Goal: Transaction & Acquisition: Purchase product/service

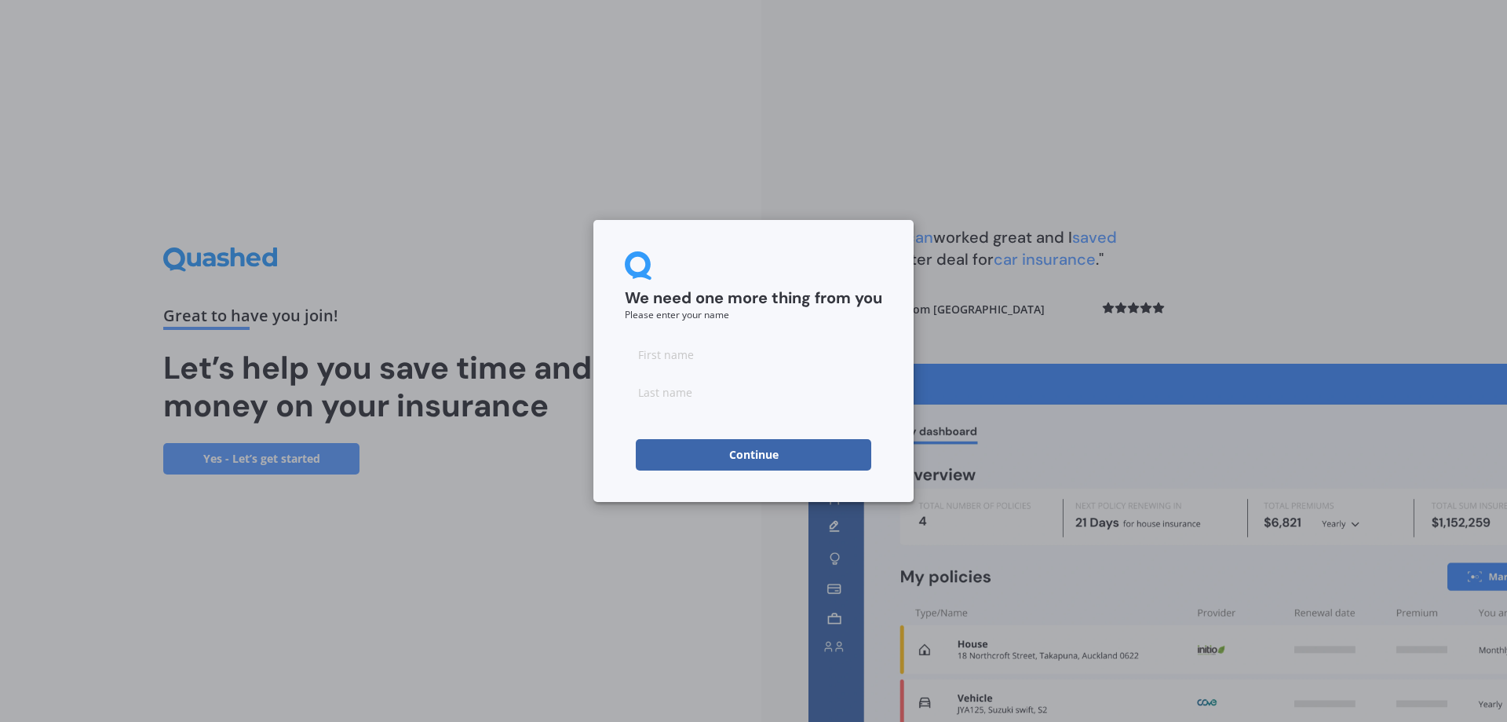
click at [666, 353] on input at bounding box center [754, 353] width 258 height 31
type input "[PERSON_NAME]"
click at [708, 451] on button "Continue" at bounding box center [754, 454] width 236 height 31
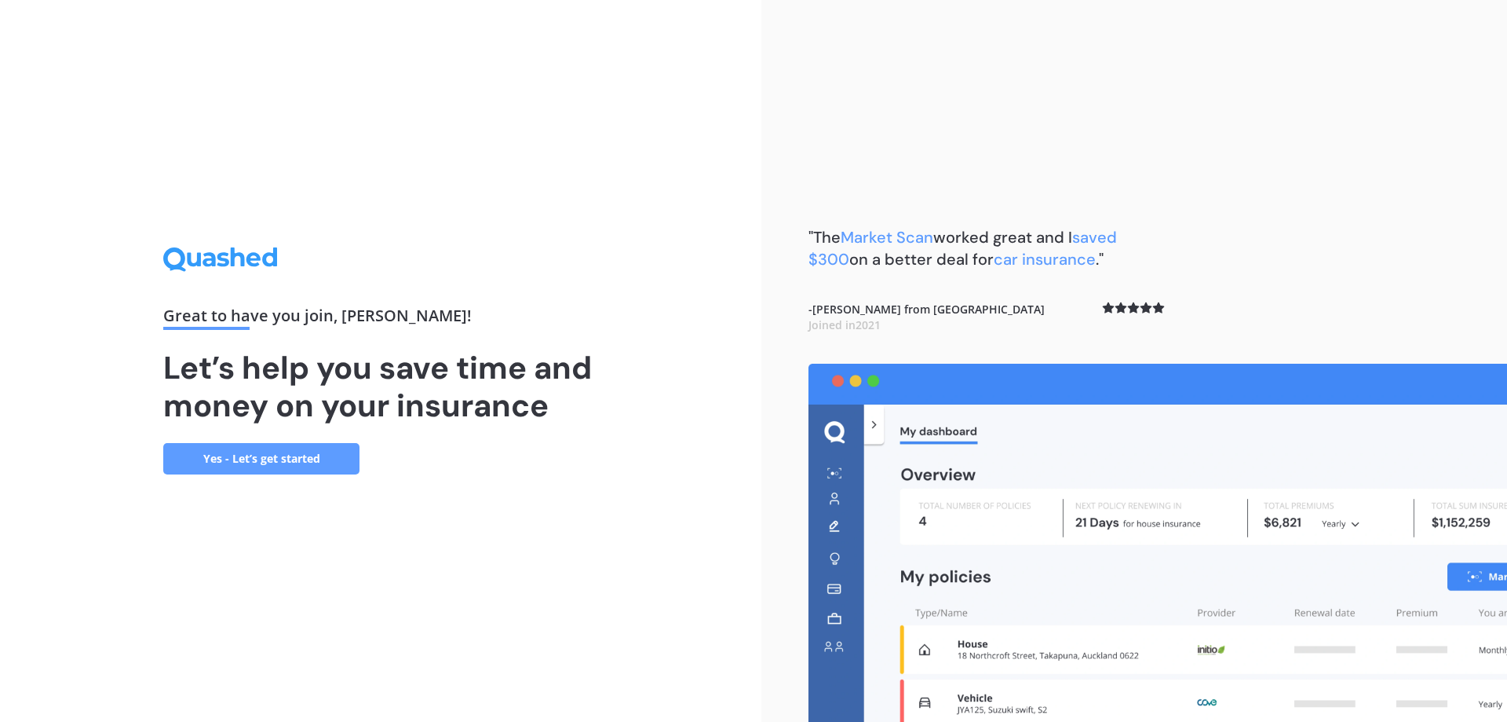
click at [264, 457] on link "Yes - Let’s get started" at bounding box center [261, 458] width 196 height 31
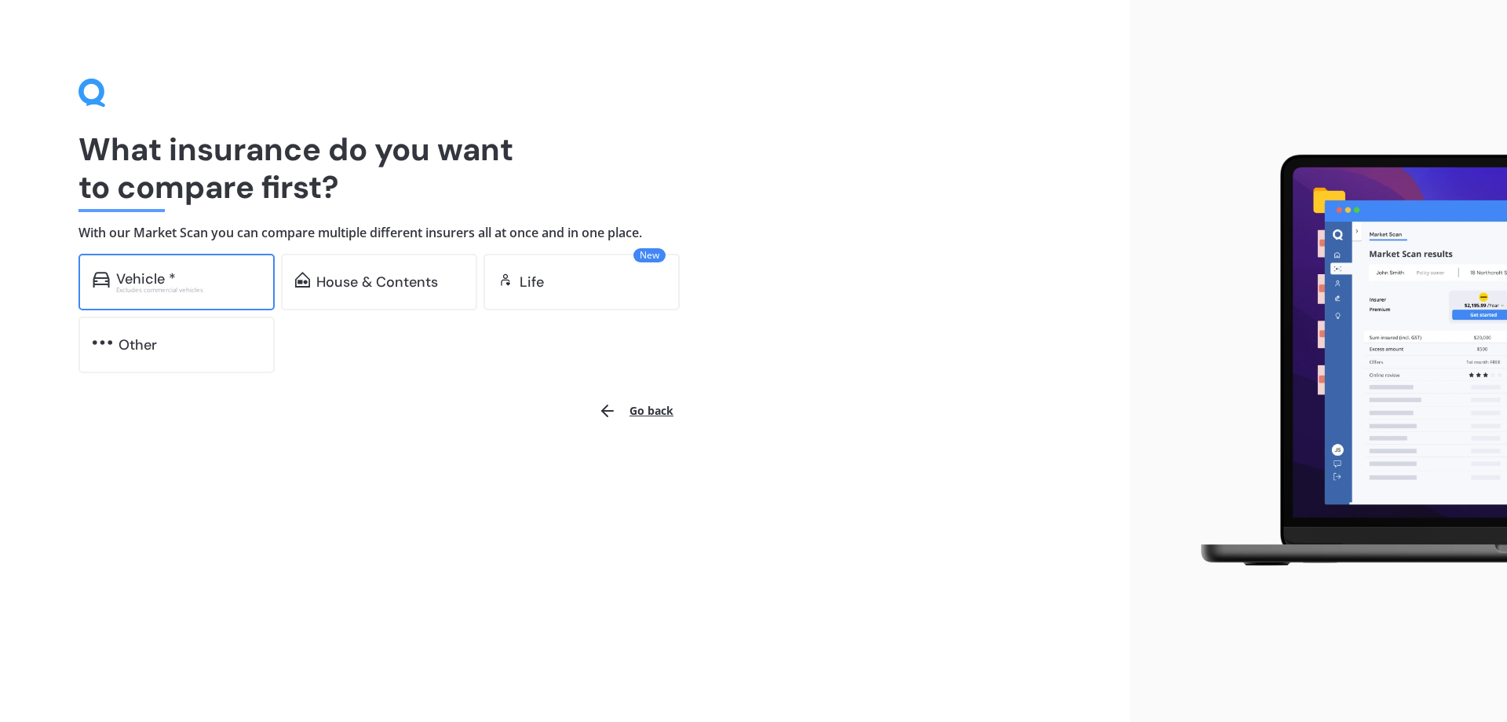
click at [177, 277] on div "Vehicle *" at bounding box center [188, 279] width 144 height 16
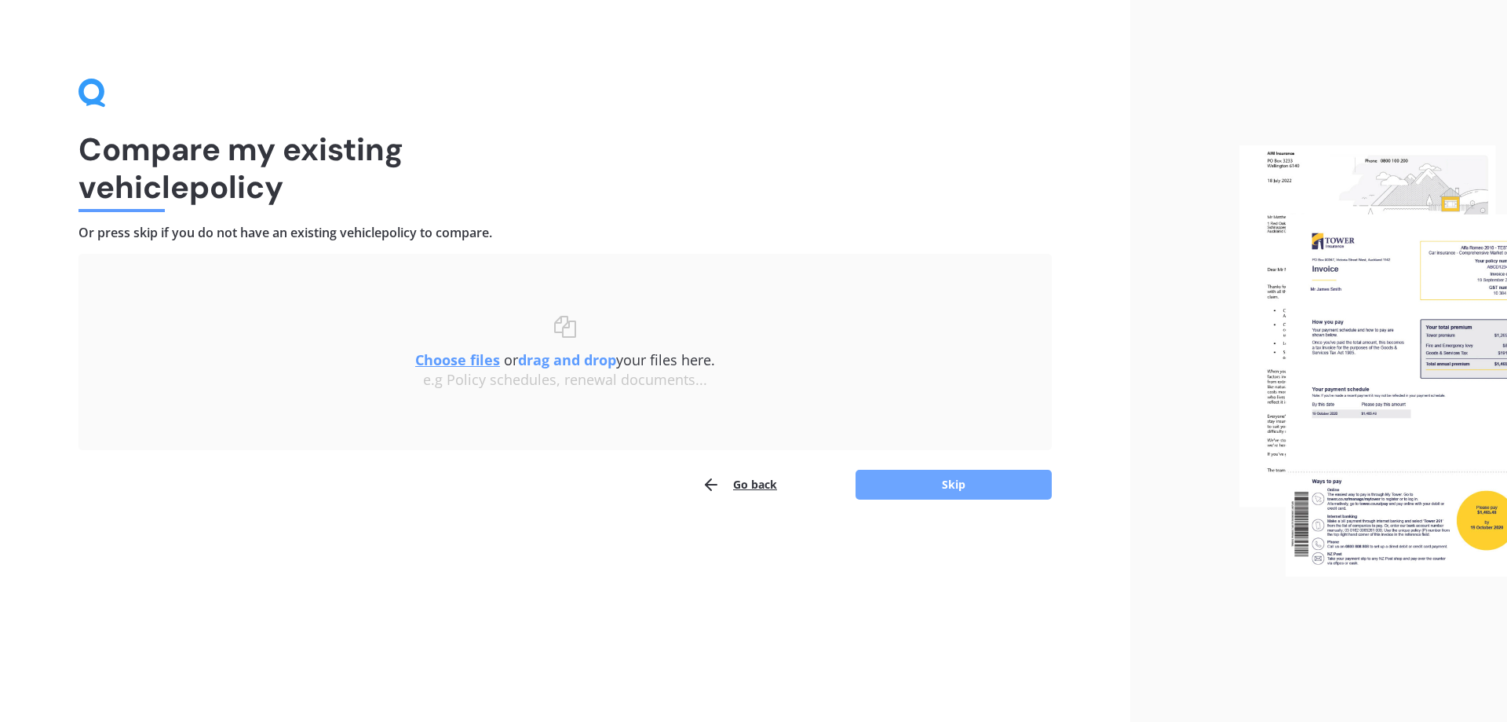
click at [918, 482] on button "Skip" at bounding box center [954, 485] width 196 height 30
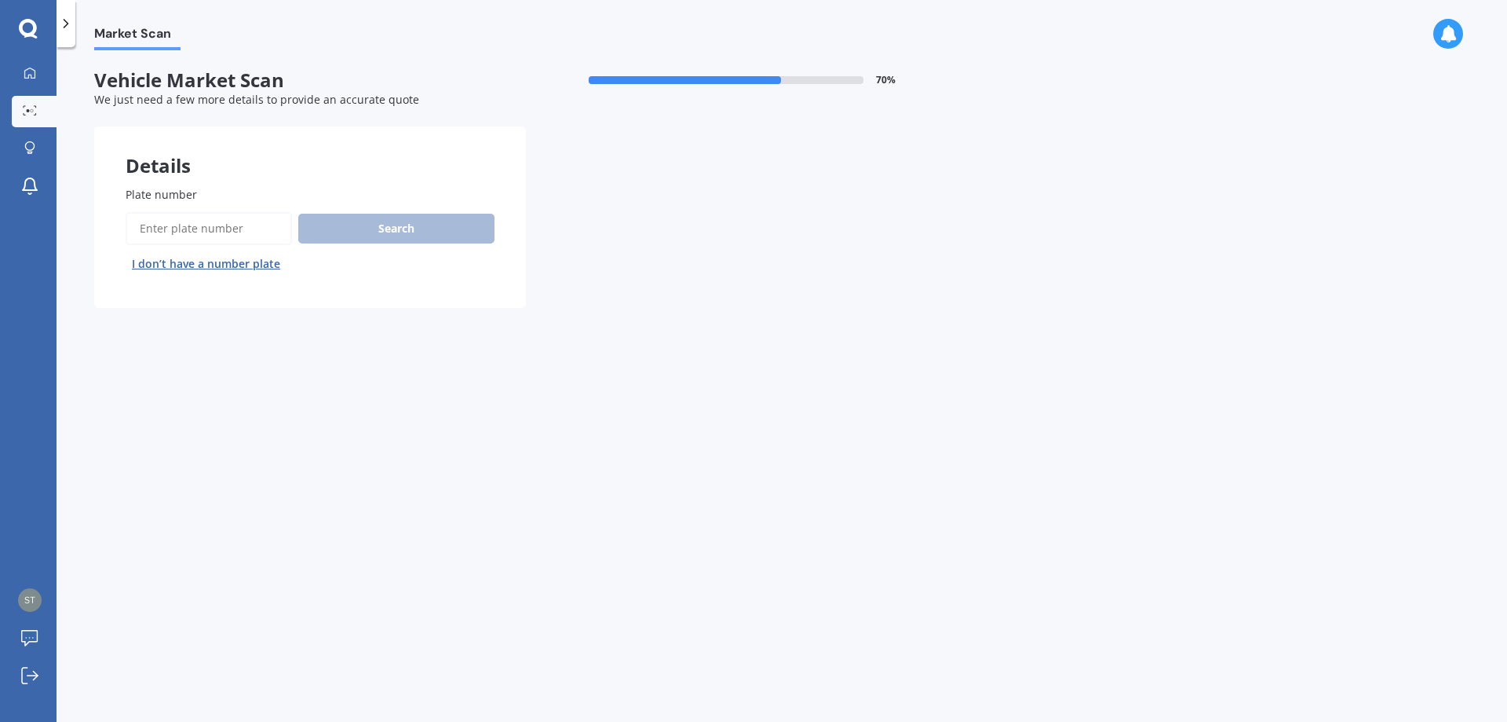
click at [197, 232] on input "Plate number" at bounding box center [209, 228] width 166 height 33
type input "jjl971"
click at [414, 232] on button "Search" at bounding box center [396, 229] width 196 height 30
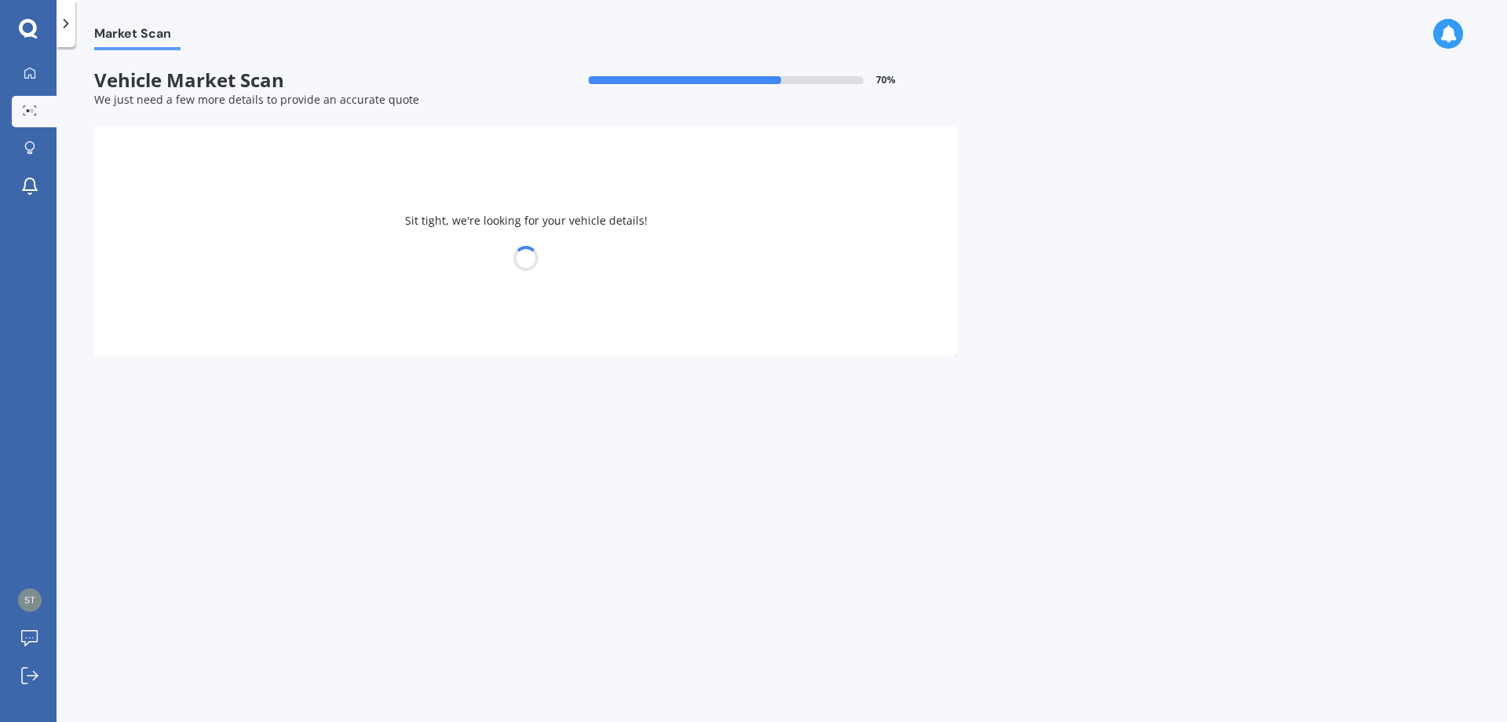
select select "TOYOTA"
select select "ESTIMA"
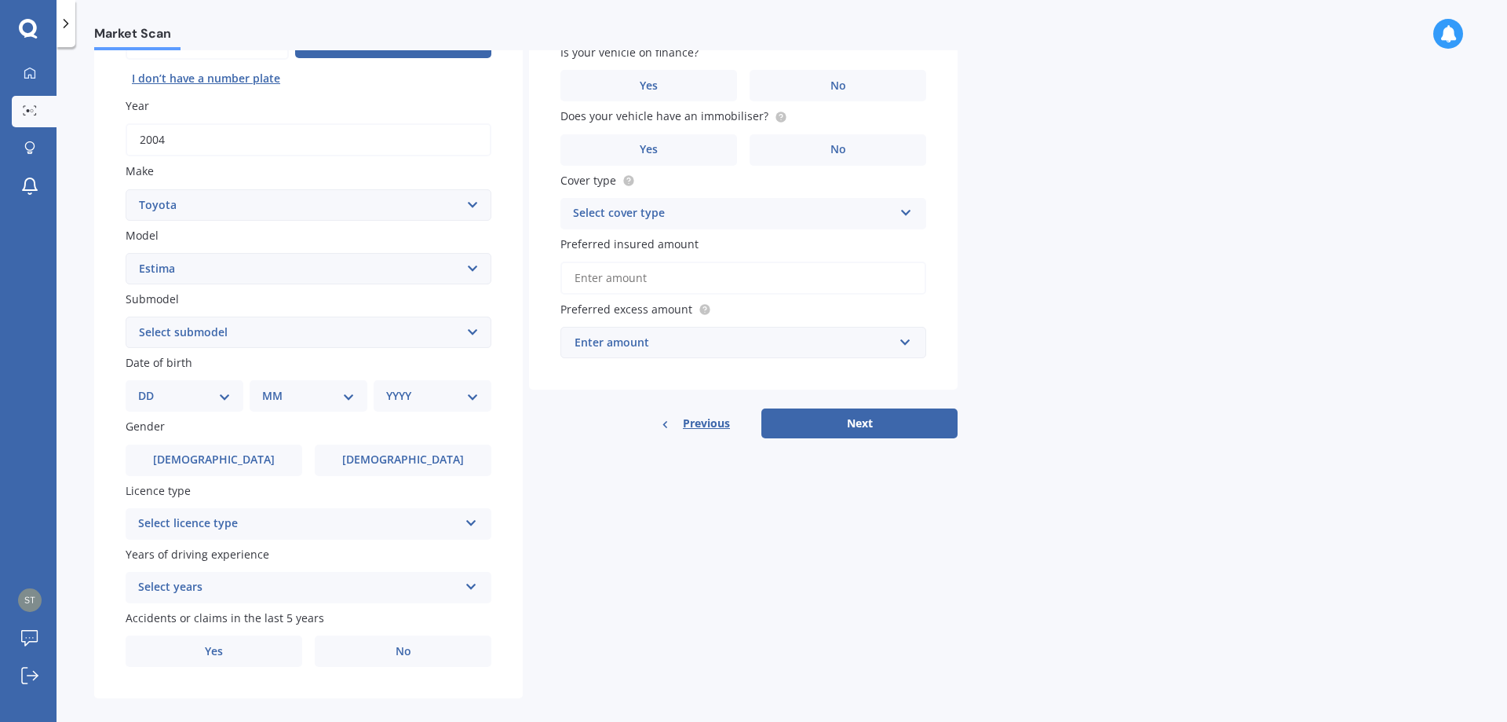
scroll to position [203, 0]
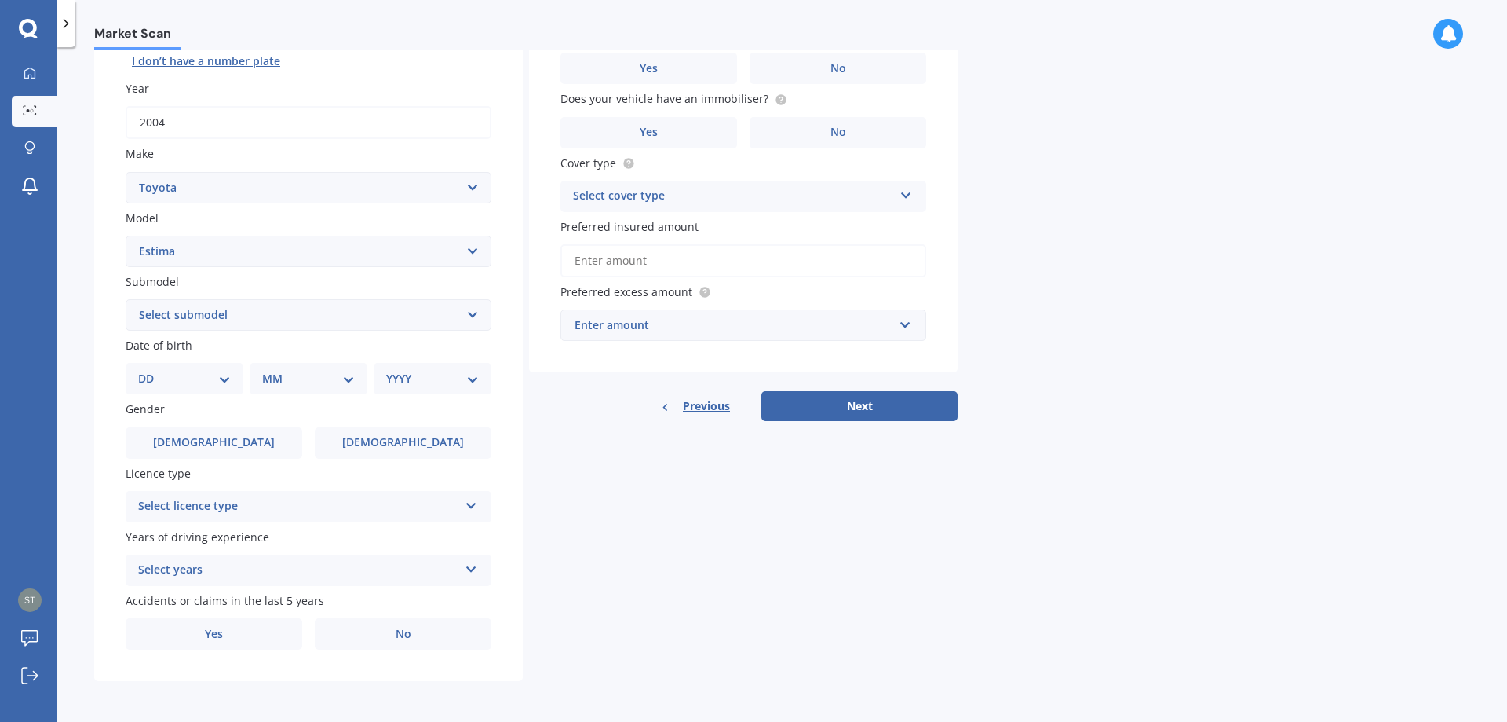
click at [291, 320] on select "Select submodel (All other) Diesel Emina Hybrid Hybrid X Lucida Lucida Hybrid S…" at bounding box center [309, 314] width 366 height 31
select select "HYBRID"
click at [126, 299] on select "Select submodel (All other) Diesel Emina Hybrid Hybrid X Lucida Lucida Hybrid S…" at bounding box center [309, 314] width 366 height 31
click at [217, 373] on select "DD 01 02 03 04 05 06 07 08 09 10 11 12 13 14 15 16 17 18 19 20 21 22 23 24 25 2…" at bounding box center [184, 378] width 93 height 17
select select "12"
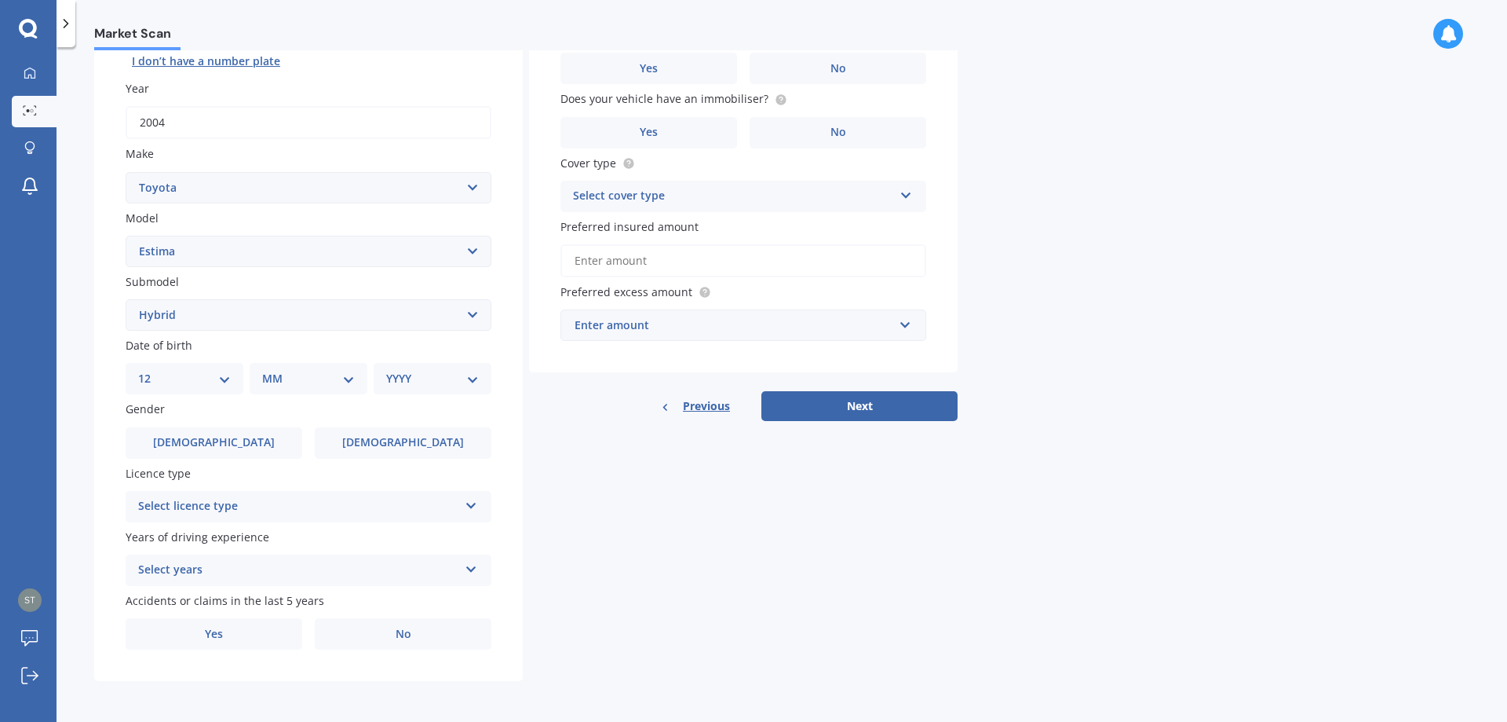
click at [151, 370] on select "DD 01 02 03 04 05 06 07 08 09 10 11 12 13 14 15 16 17 18 19 20 21 22 23 24 25 2…" at bounding box center [184, 378] width 93 height 17
click at [287, 376] on select "MM 01 02 03 04 05 06 07 08 09 10 11 12" at bounding box center [312, 378] width 86 height 17
select select "09"
click at [269, 370] on select "MM 01 02 03 04 05 06 07 08 09 10 11 12" at bounding box center [312, 378] width 86 height 17
click at [397, 371] on select "YYYY 2025 2024 2023 2022 2021 2020 2019 2018 2017 2016 2015 2014 2013 2012 2011…" at bounding box center [429, 378] width 86 height 17
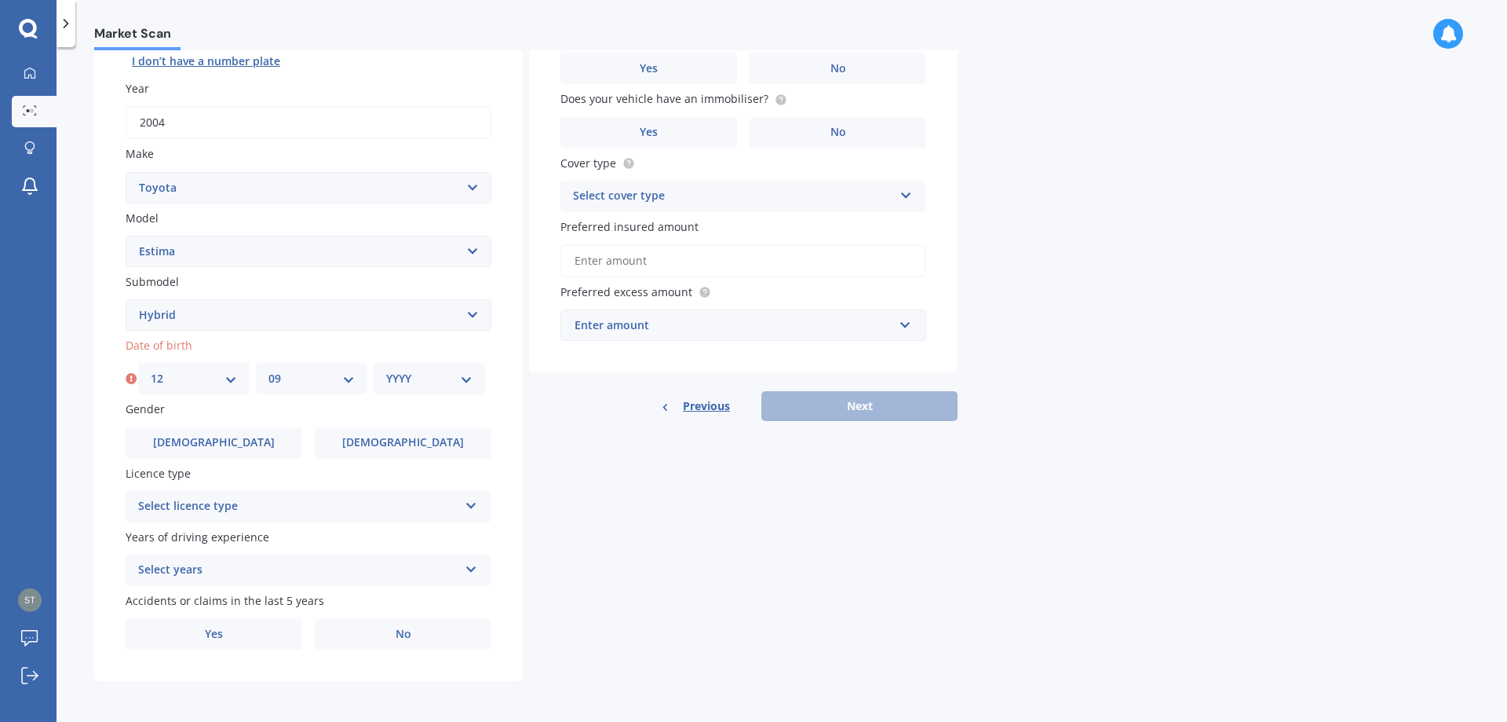
select select "1973"
click at [386, 370] on select "YYYY 2025 2024 2023 2022 2021 2020 2019 2018 2017 2016 2015 2014 2013 2012 2011…" at bounding box center [429, 378] width 86 height 17
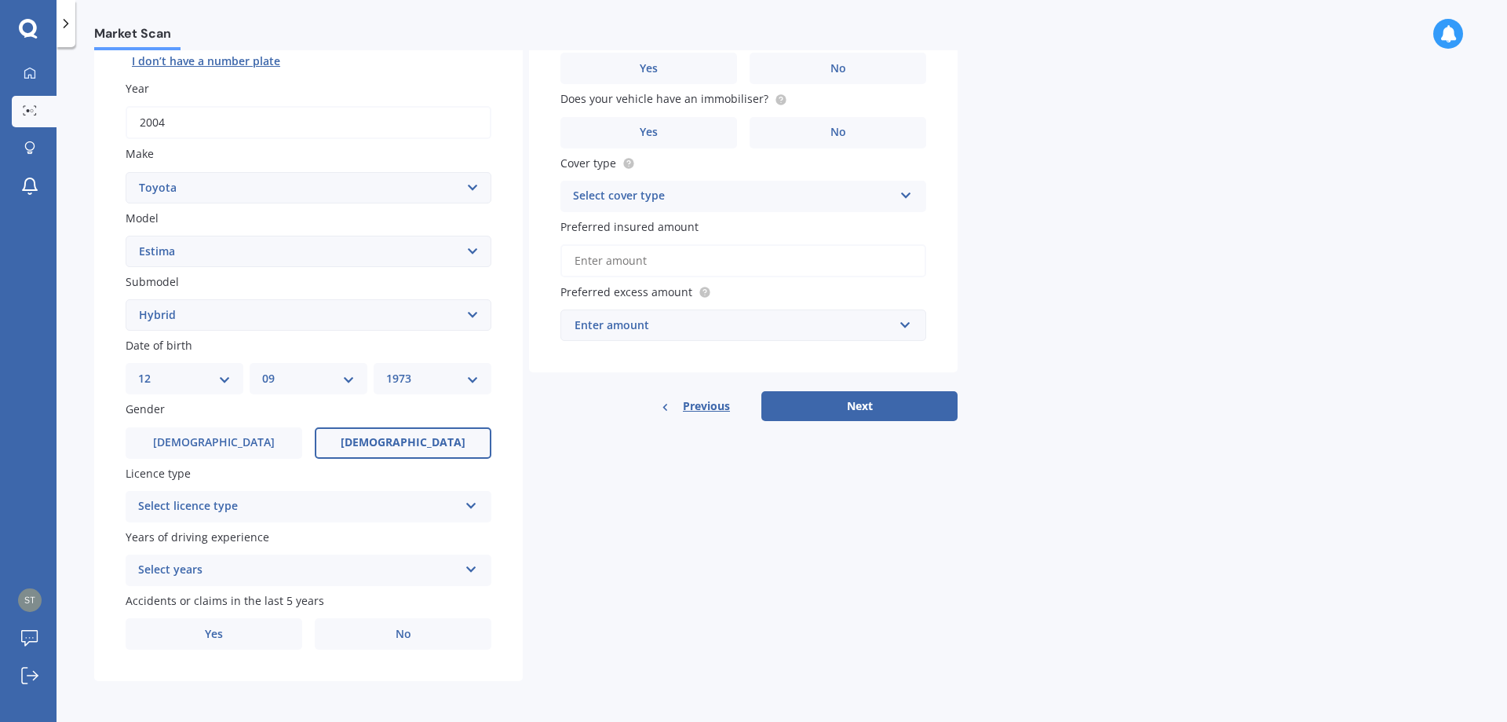
click at [395, 441] on span "[DEMOGRAPHIC_DATA]" at bounding box center [403, 442] width 125 height 13
click at [0, 0] on input "[DEMOGRAPHIC_DATA]" at bounding box center [0, 0] width 0 height 0
click at [255, 509] on div "Select licence type" at bounding box center [298, 506] width 320 height 19
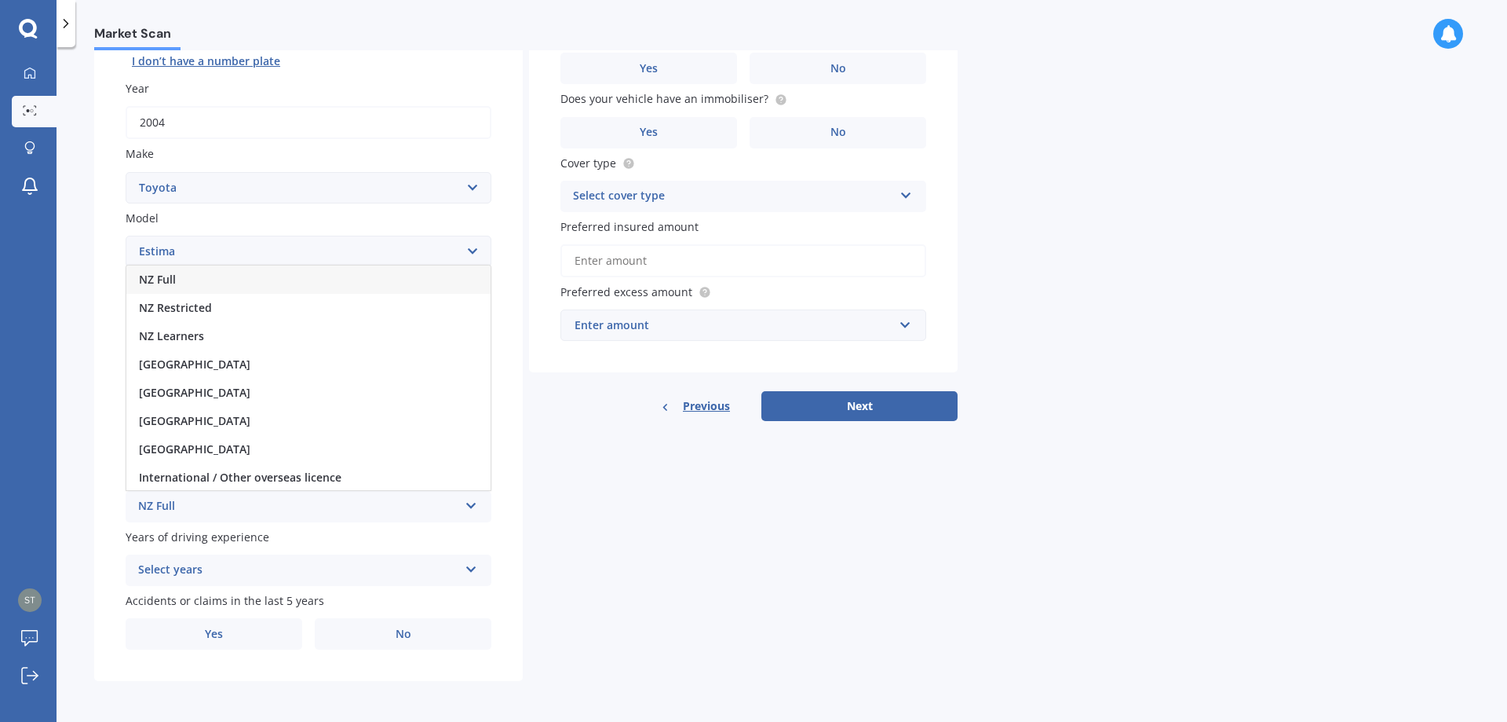
click at [214, 502] on div "NZ Full" at bounding box center [298, 506] width 320 height 19
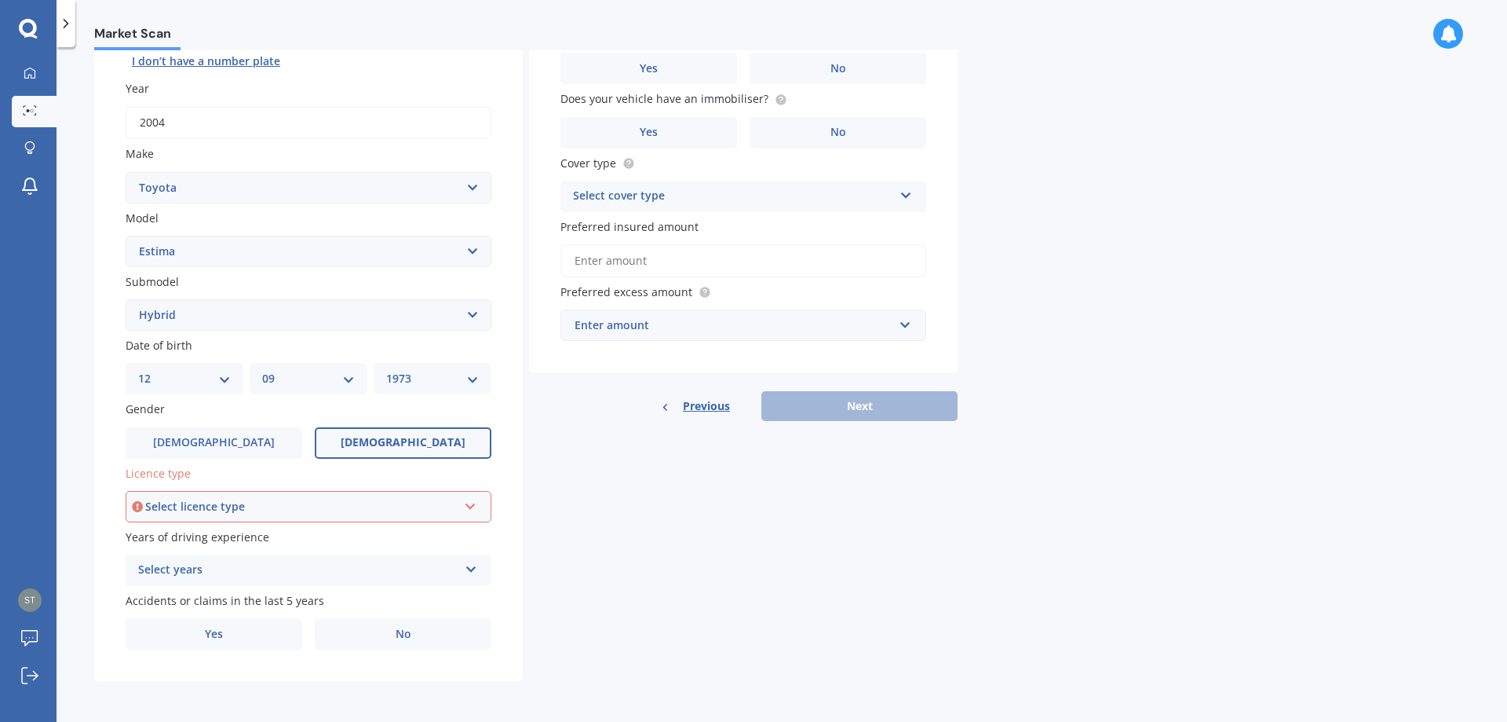
click at [373, 500] on div "Select licence type" at bounding box center [301, 506] width 312 height 17
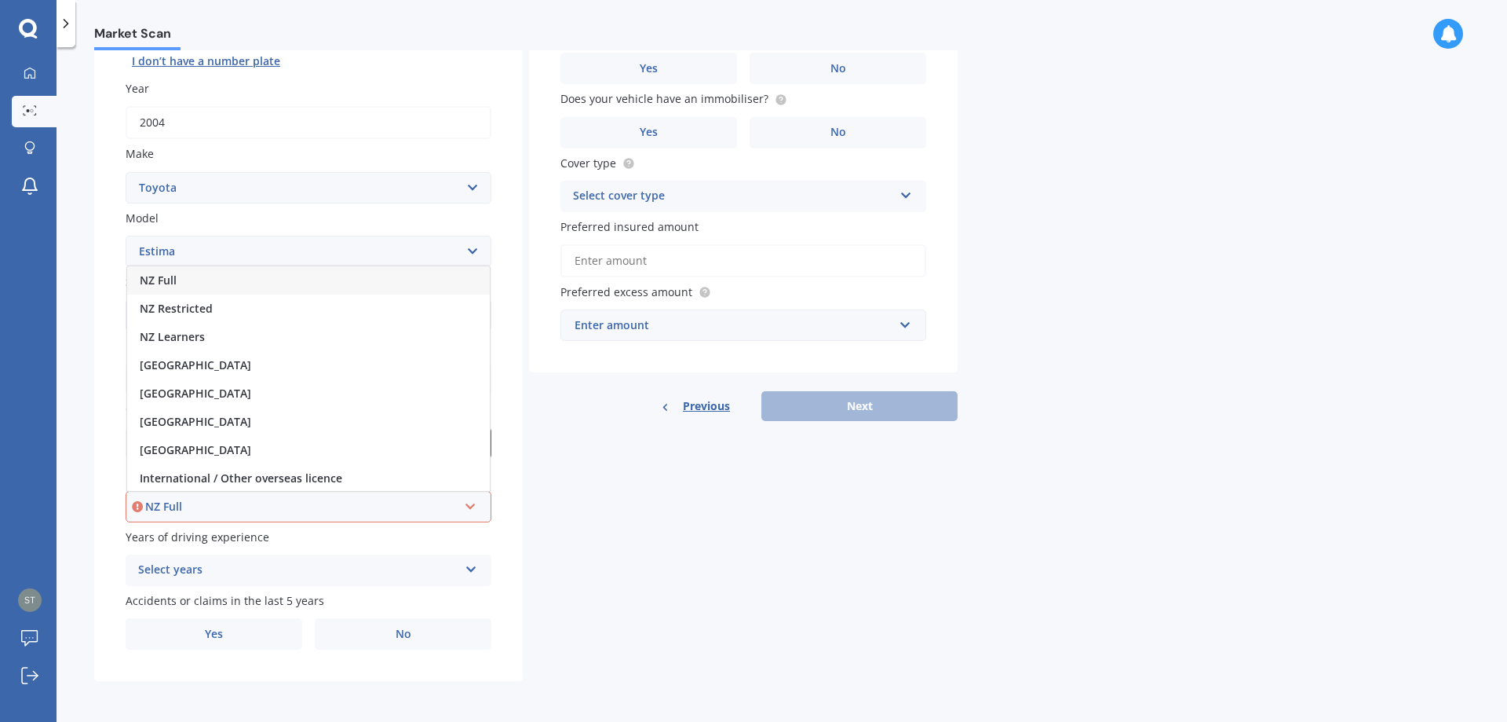
click at [199, 275] on div "NZ Full" at bounding box center [308, 280] width 363 height 28
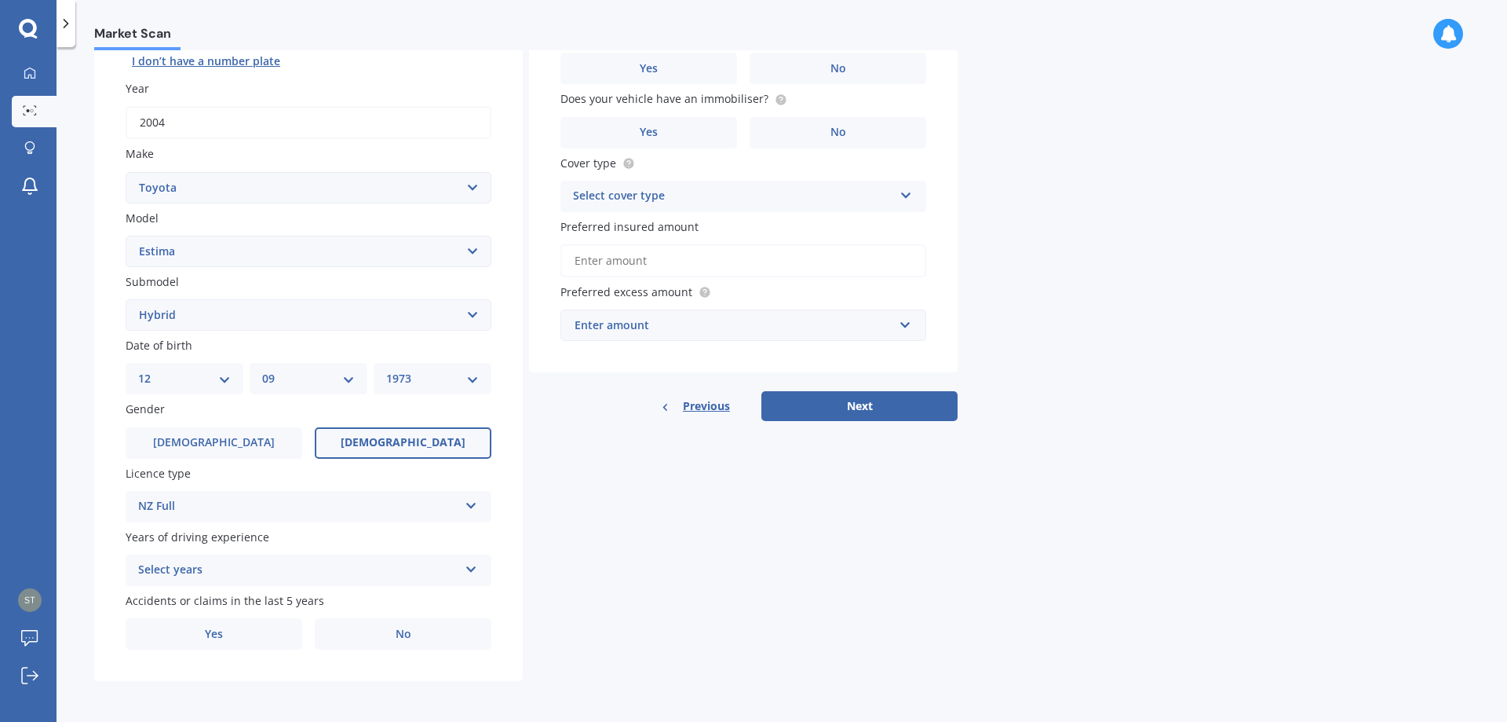
click at [254, 568] on div "Select years" at bounding box center [298, 570] width 320 height 19
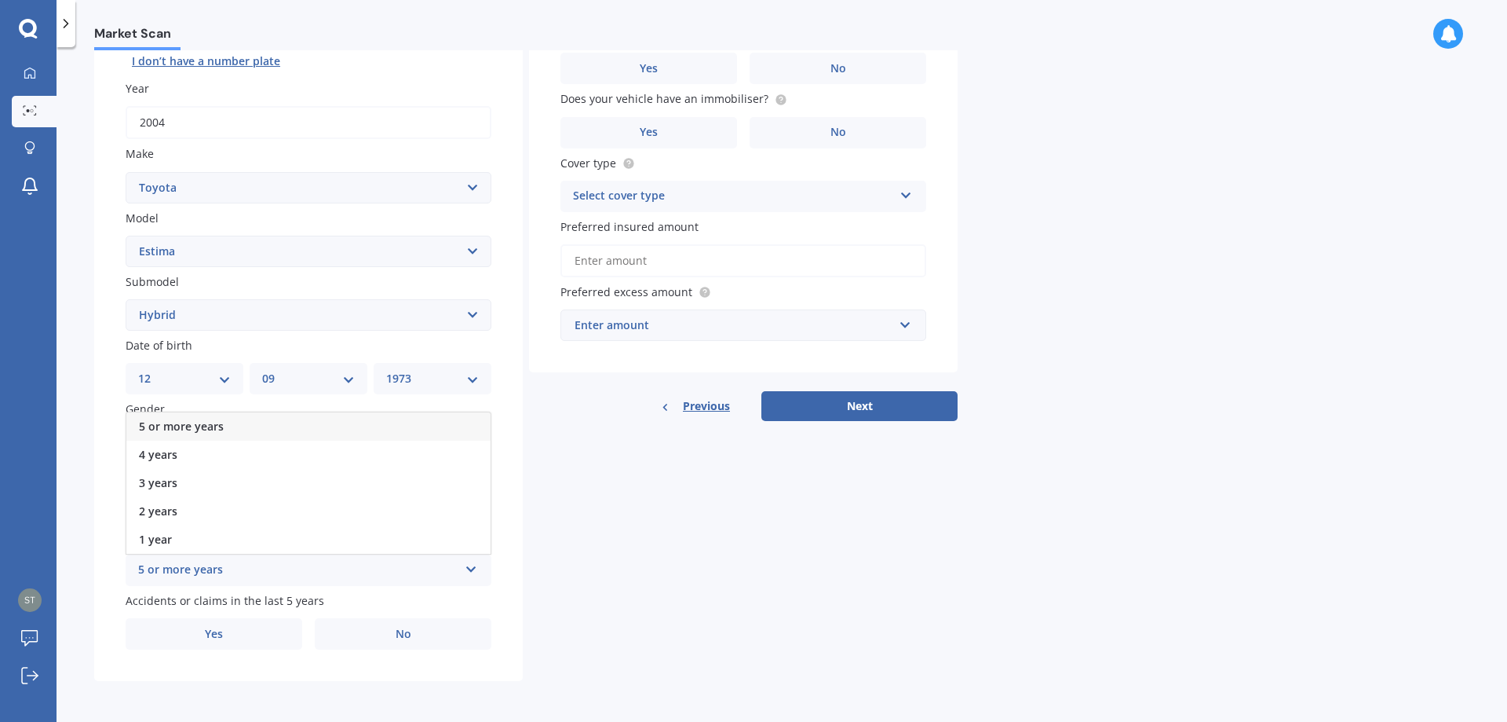
click at [198, 570] on div "5 or more years" at bounding box center [298, 570] width 320 height 19
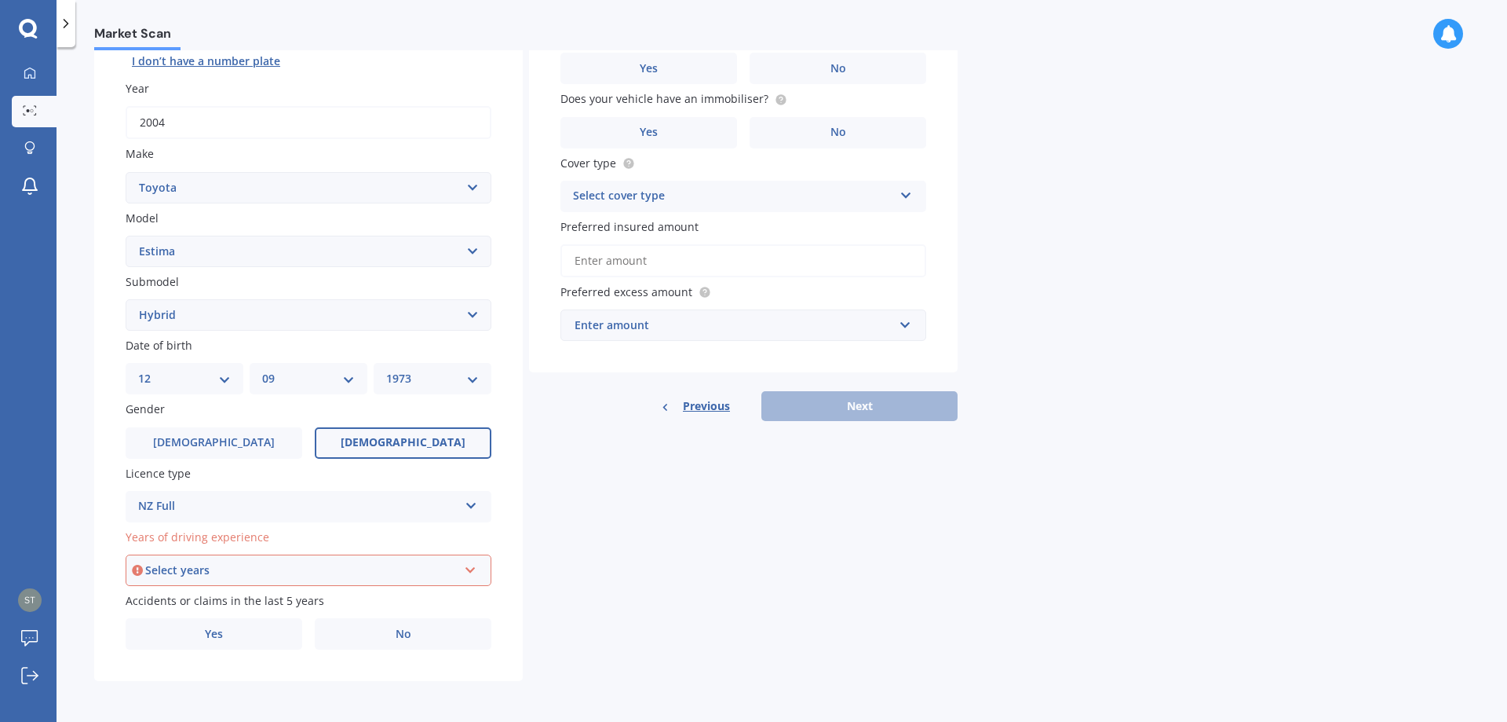
click at [329, 576] on div "Select years" at bounding box center [301, 569] width 312 height 17
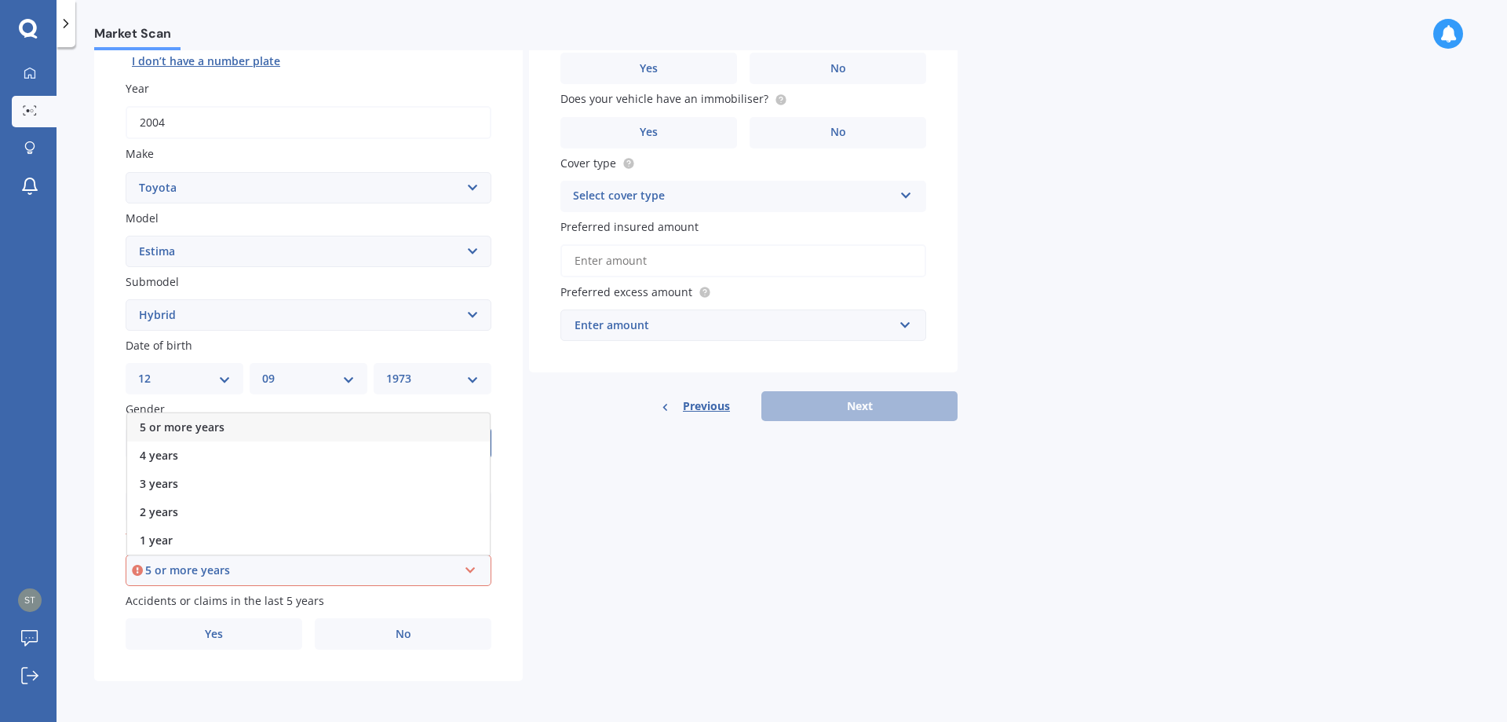
click at [258, 424] on div "5 or more years" at bounding box center [308, 427] width 363 height 28
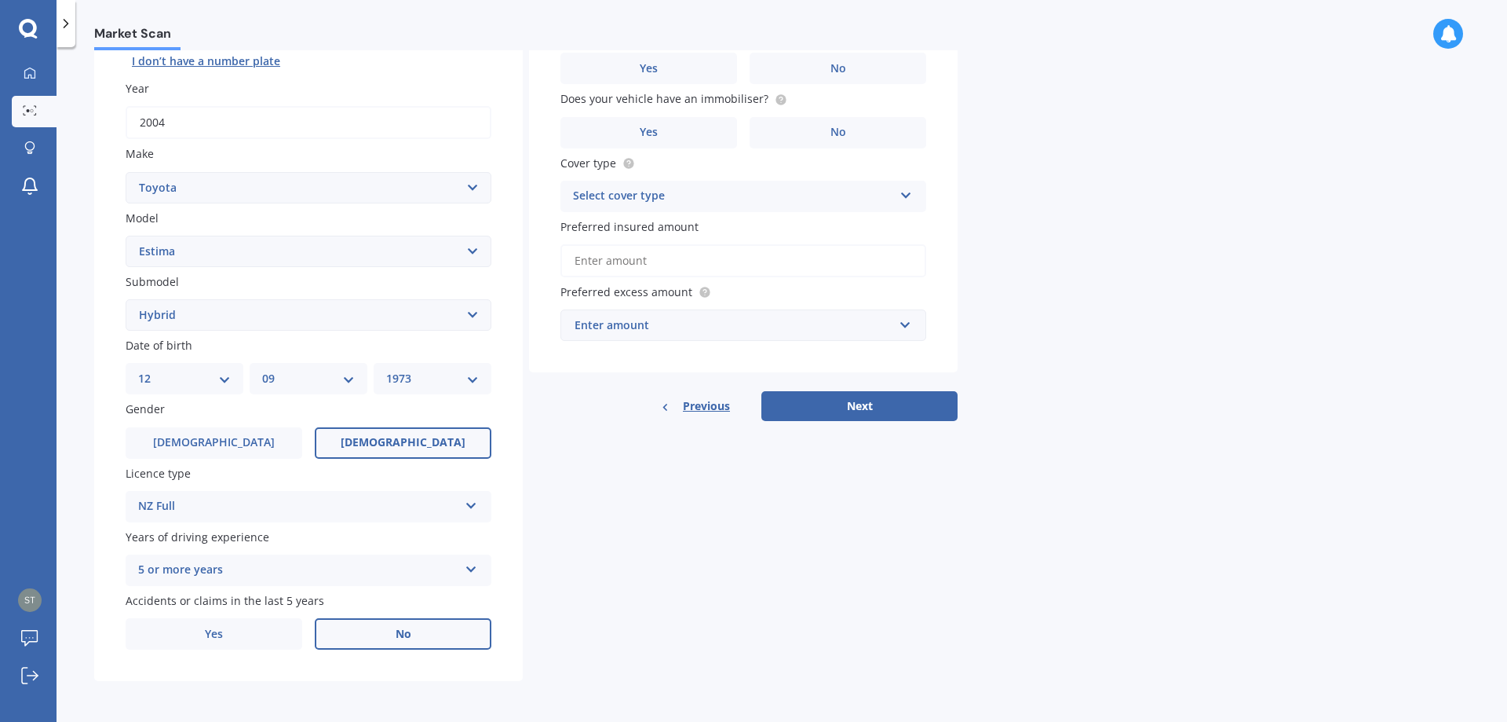
click at [399, 638] on span "No" at bounding box center [404, 633] width 16 height 13
click at [0, 0] on input "No" at bounding box center [0, 0] width 0 height 0
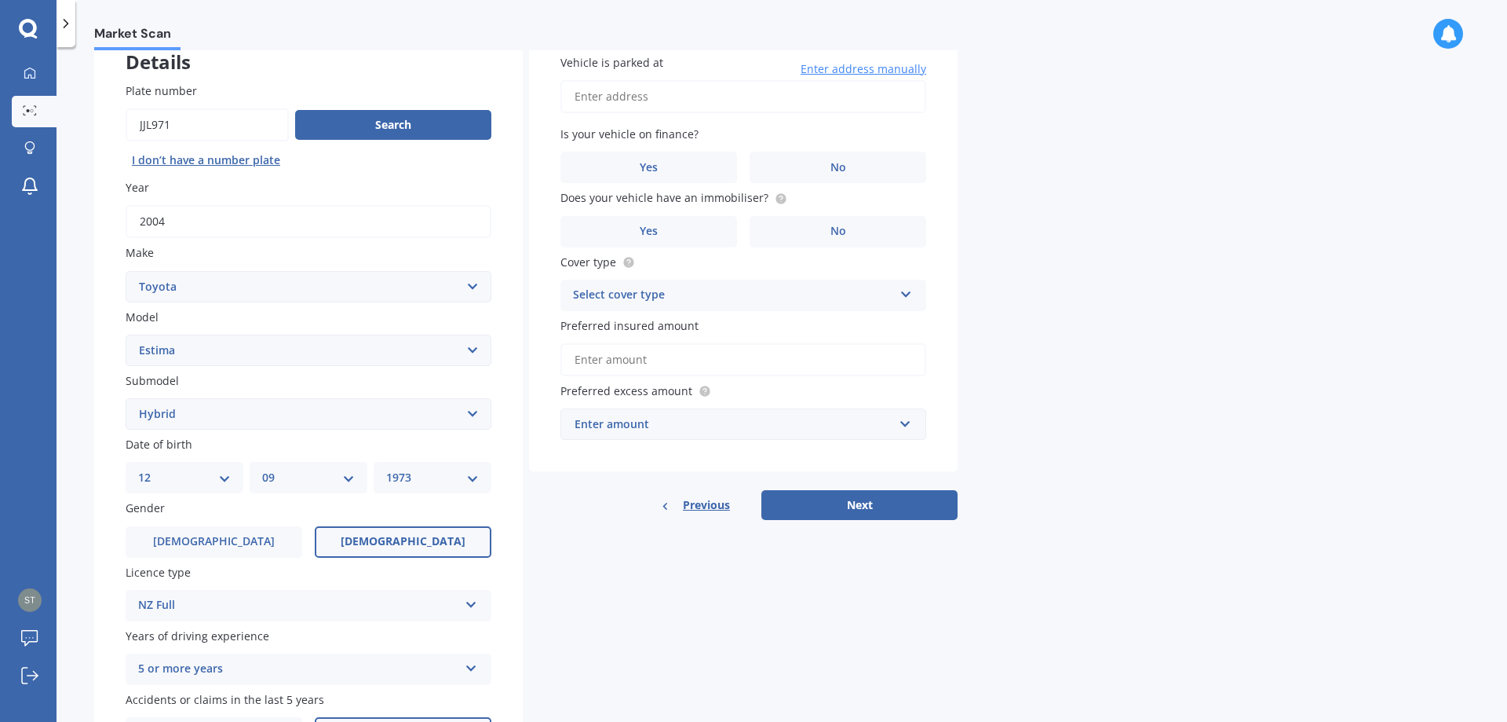
scroll to position [0, 0]
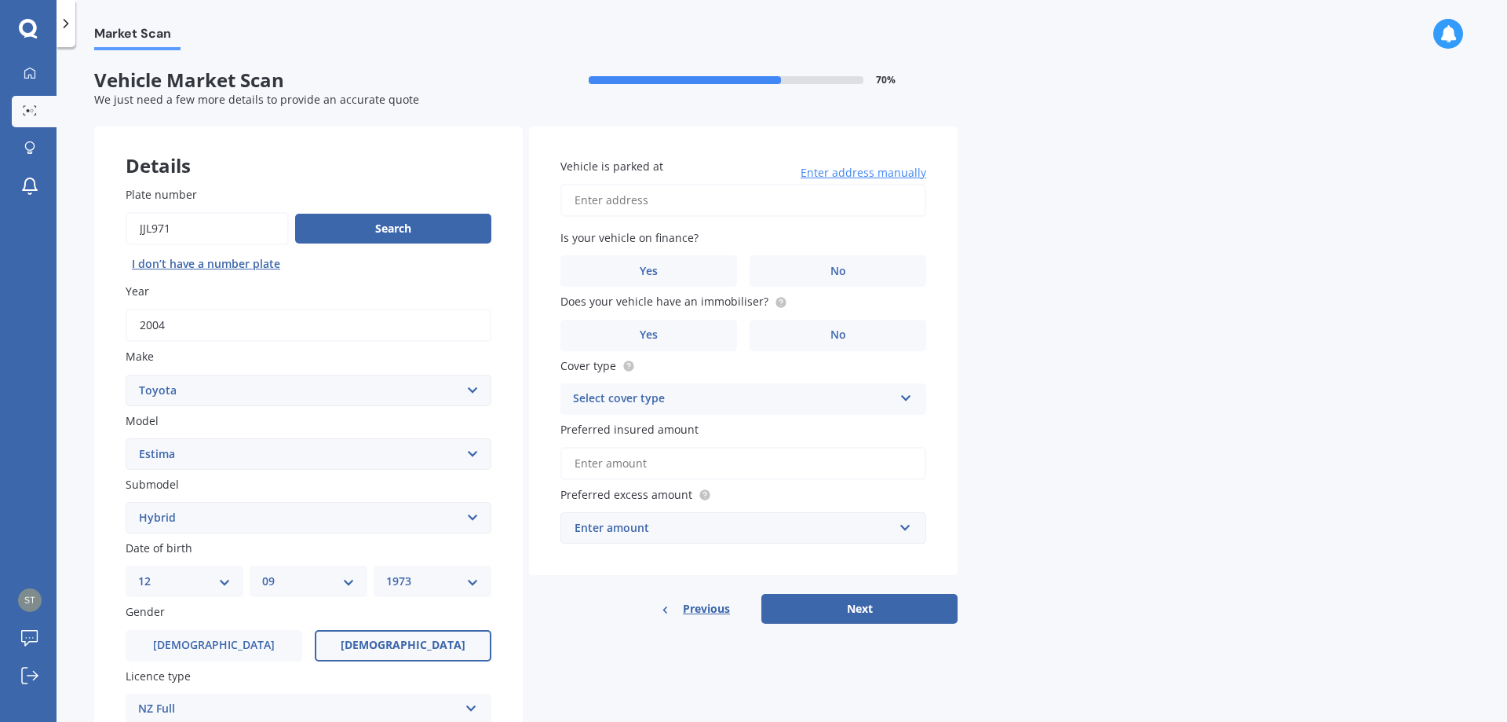
click at [611, 202] on input "Vehicle is parked at" at bounding box center [744, 200] width 366 height 33
drag, startPoint x: 626, startPoint y: 255, endPoint x: 618, endPoint y: 247, distance: 11.1
type input "[STREET_ADDRESS]"
click at [782, 258] on label "No" at bounding box center [838, 270] width 177 height 31
click at [0, 0] on input "No" at bounding box center [0, 0] width 0 height 0
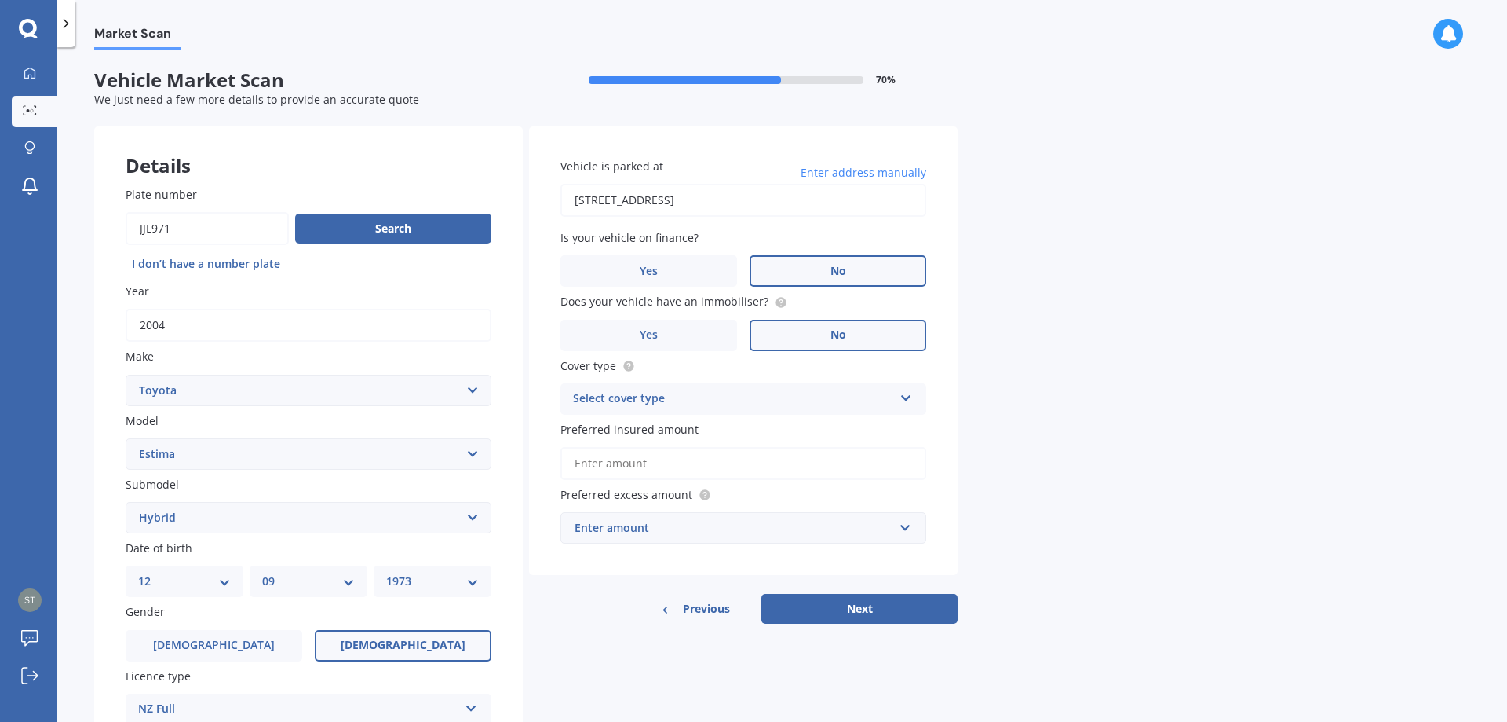
click at [824, 339] on label "No" at bounding box center [838, 335] width 177 height 31
click at [0, 0] on input "No" at bounding box center [0, 0] width 0 height 0
click at [797, 402] on div "Select cover type" at bounding box center [733, 398] width 320 height 19
click at [736, 455] on div "Third Party, Fire & Theft" at bounding box center [743, 458] width 364 height 28
click at [742, 392] on div "Third Party, Fire & Theft" at bounding box center [733, 398] width 320 height 19
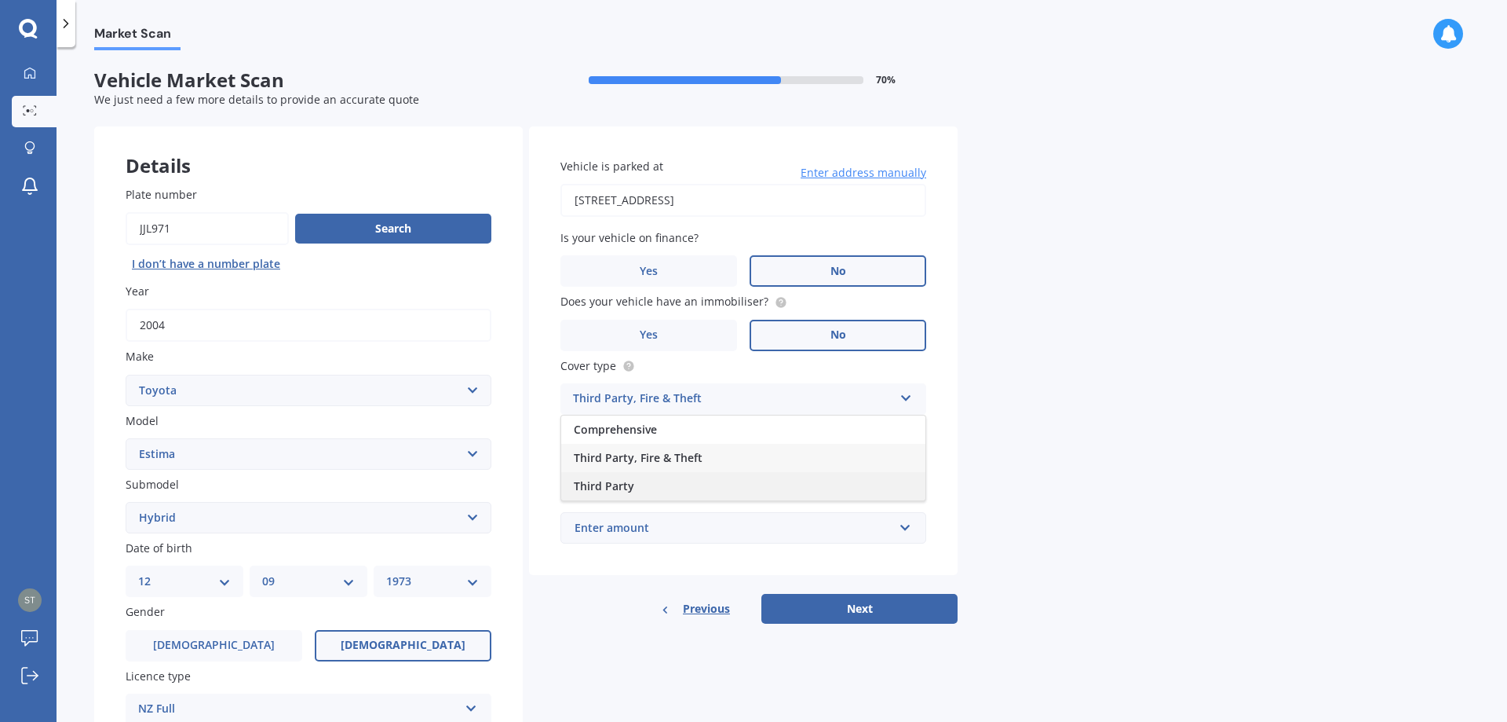
click at [722, 484] on div "Third Party" at bounding box center [743, 486] width 364 height 28
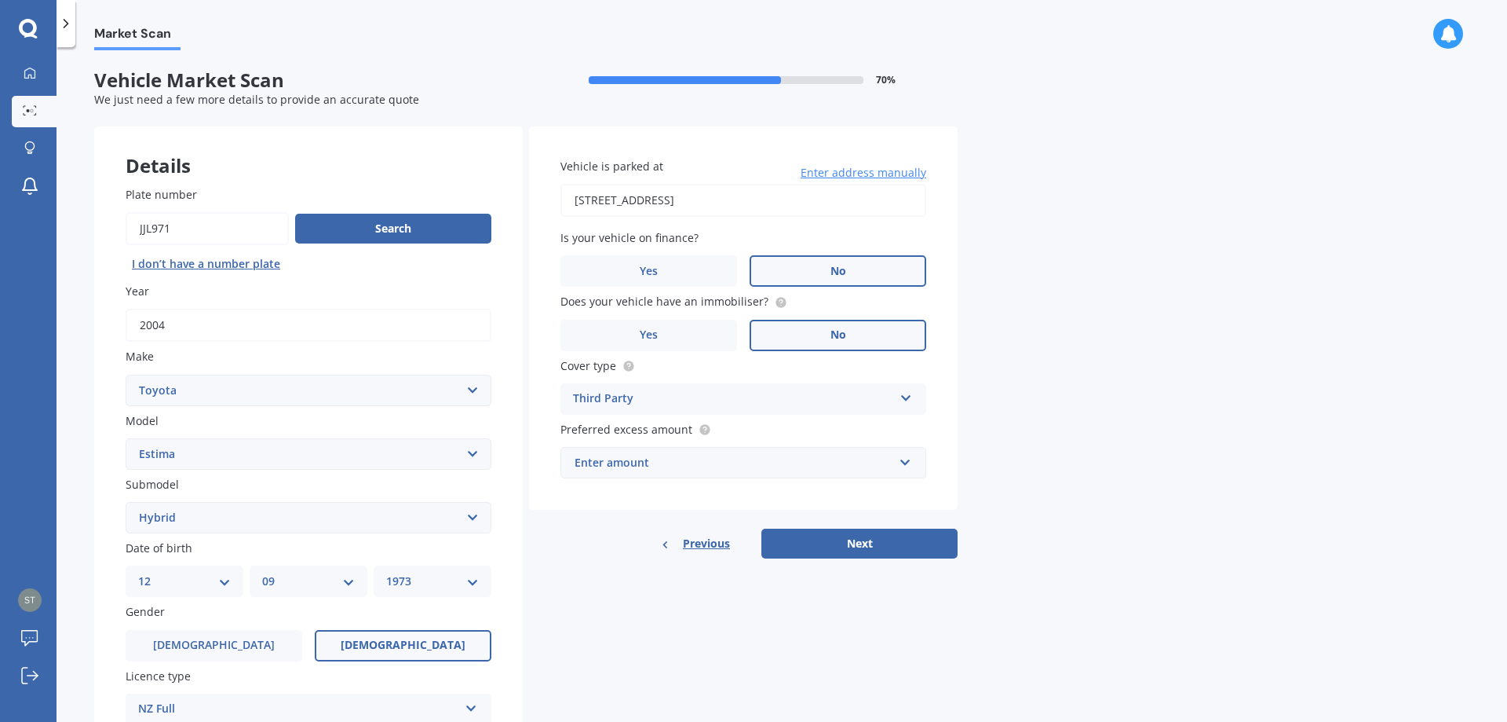
click at [756, 459] on div "Enter amount" at bounding box center [734, 462] width 319 height 17
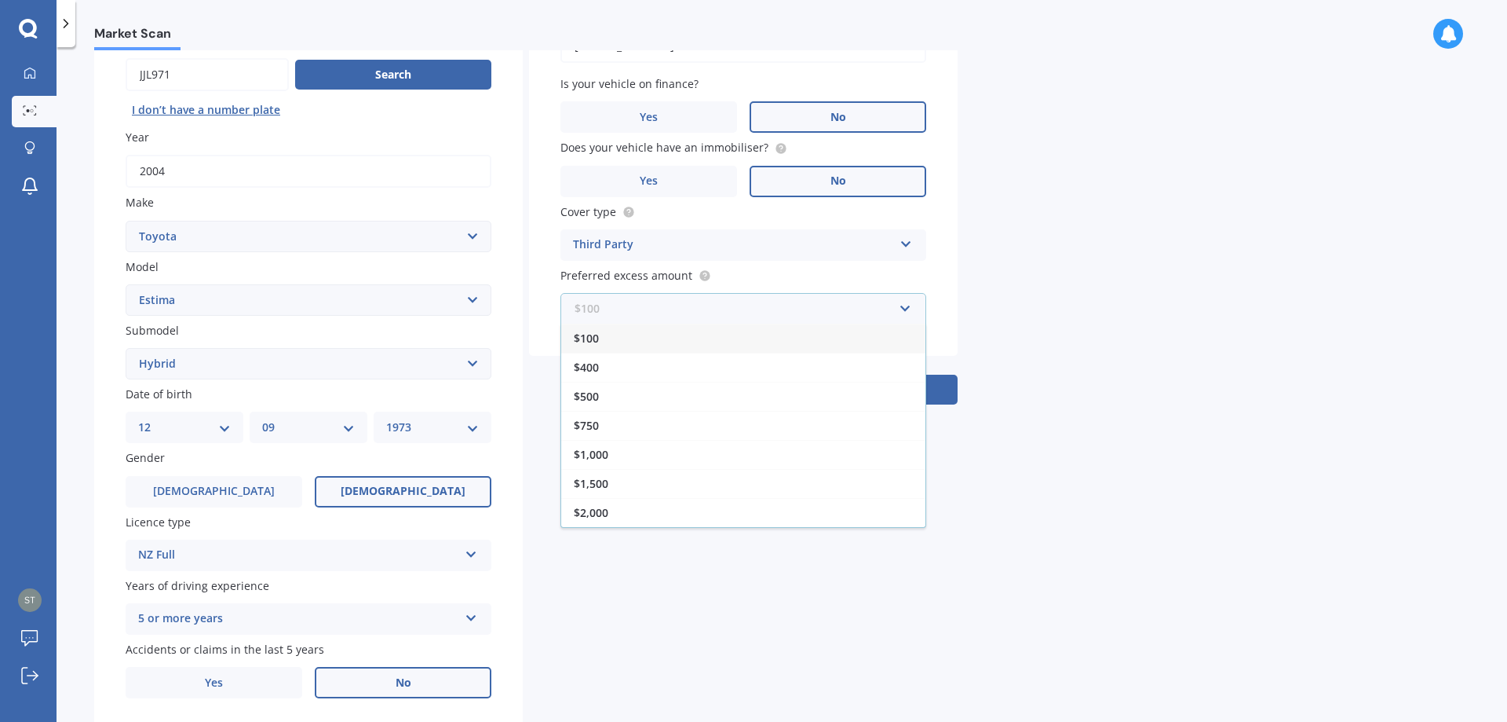
scroll to position [203, 0]
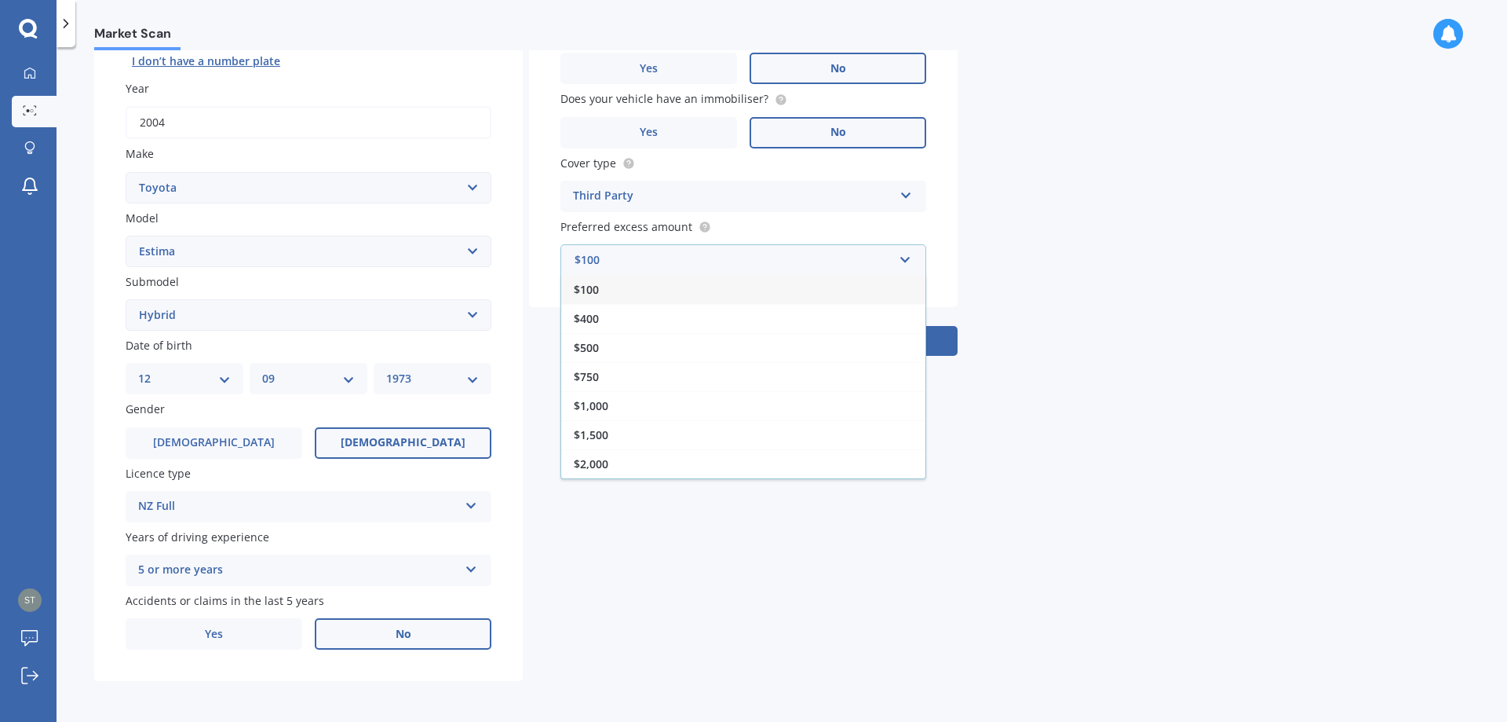
click at [596, 289] on span "$100" at bounding box center [586, 289] width 25 height 15
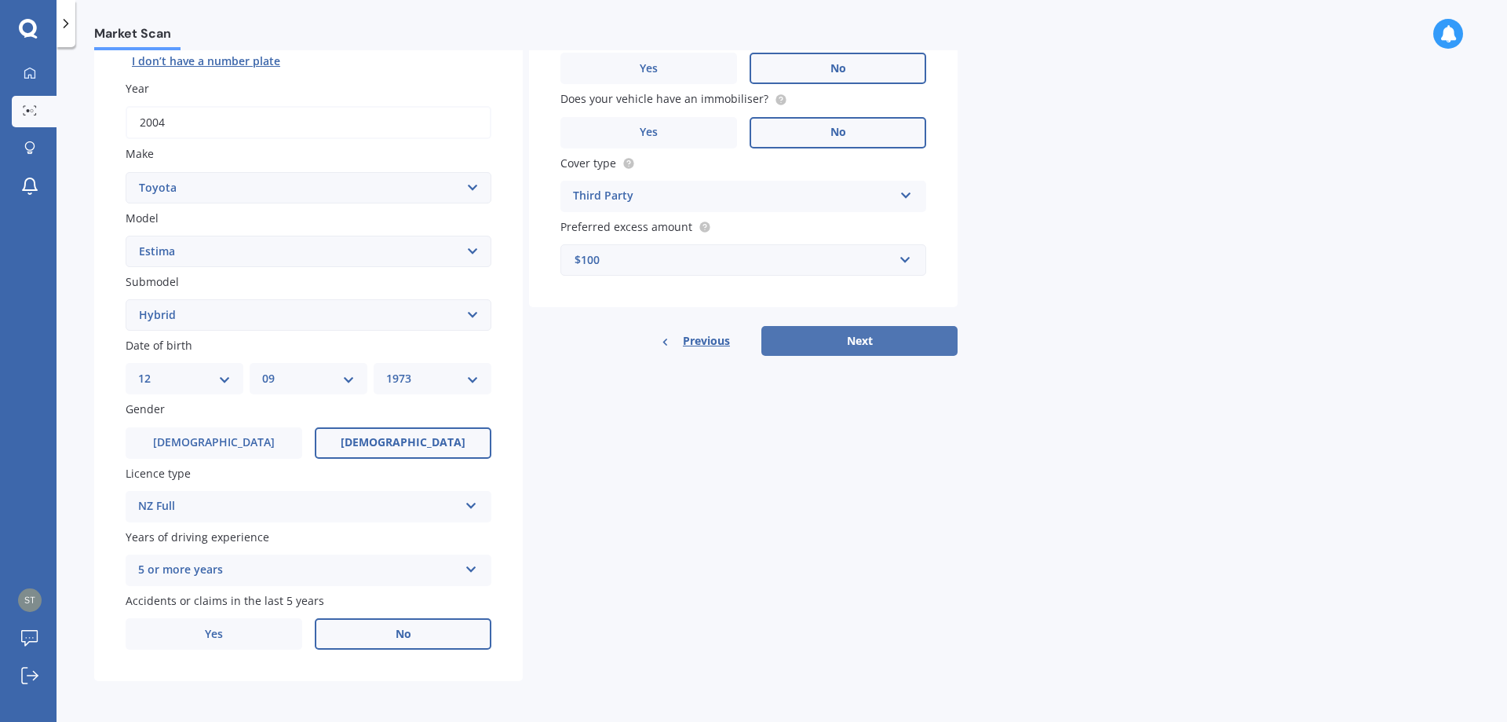
click at [839, 336] on button "Next" at bounding box center [860, 341] width 196 height 30
select select "12"
select select "09"
select select "1973"
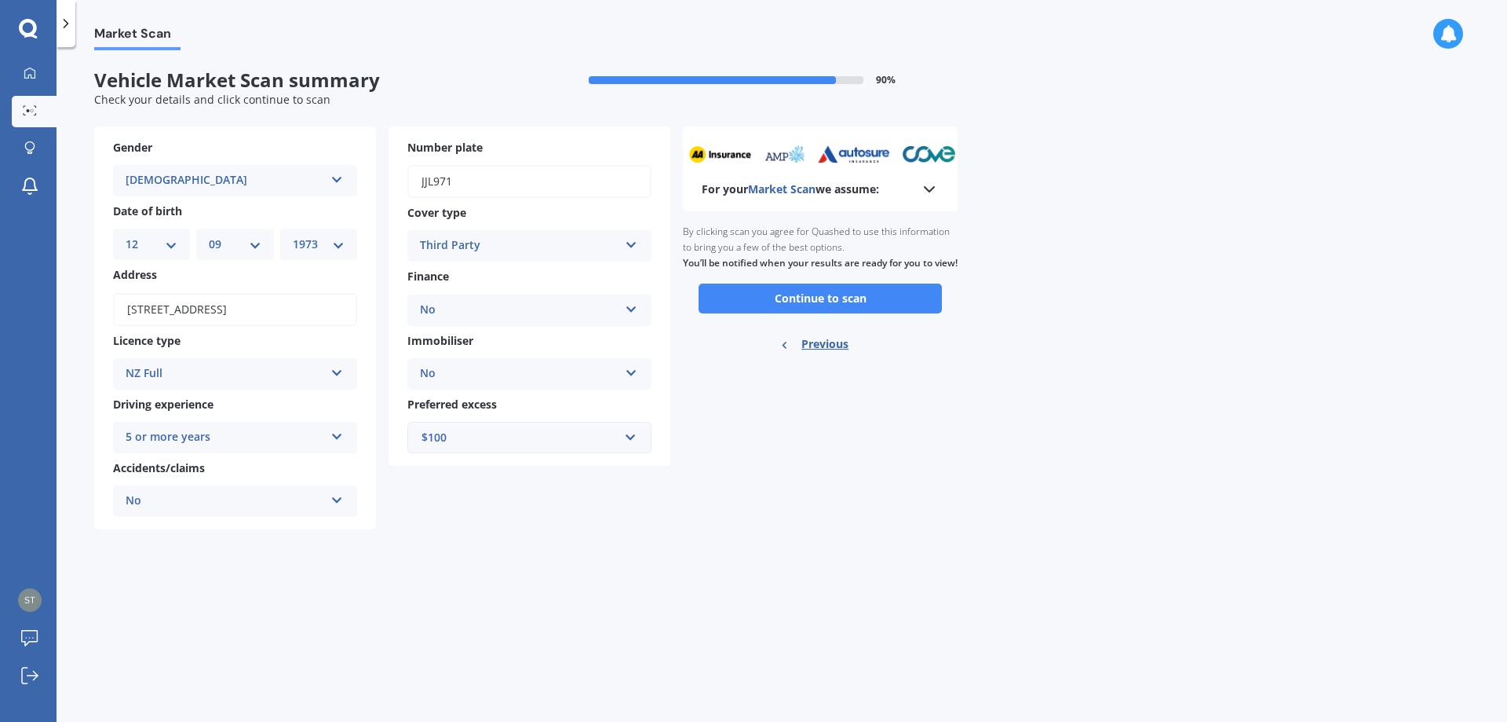
scroll to position [0, 0]
click at [843, 309] on button "Continue to scan" at bounding box center [820, 298] width 243 height 30
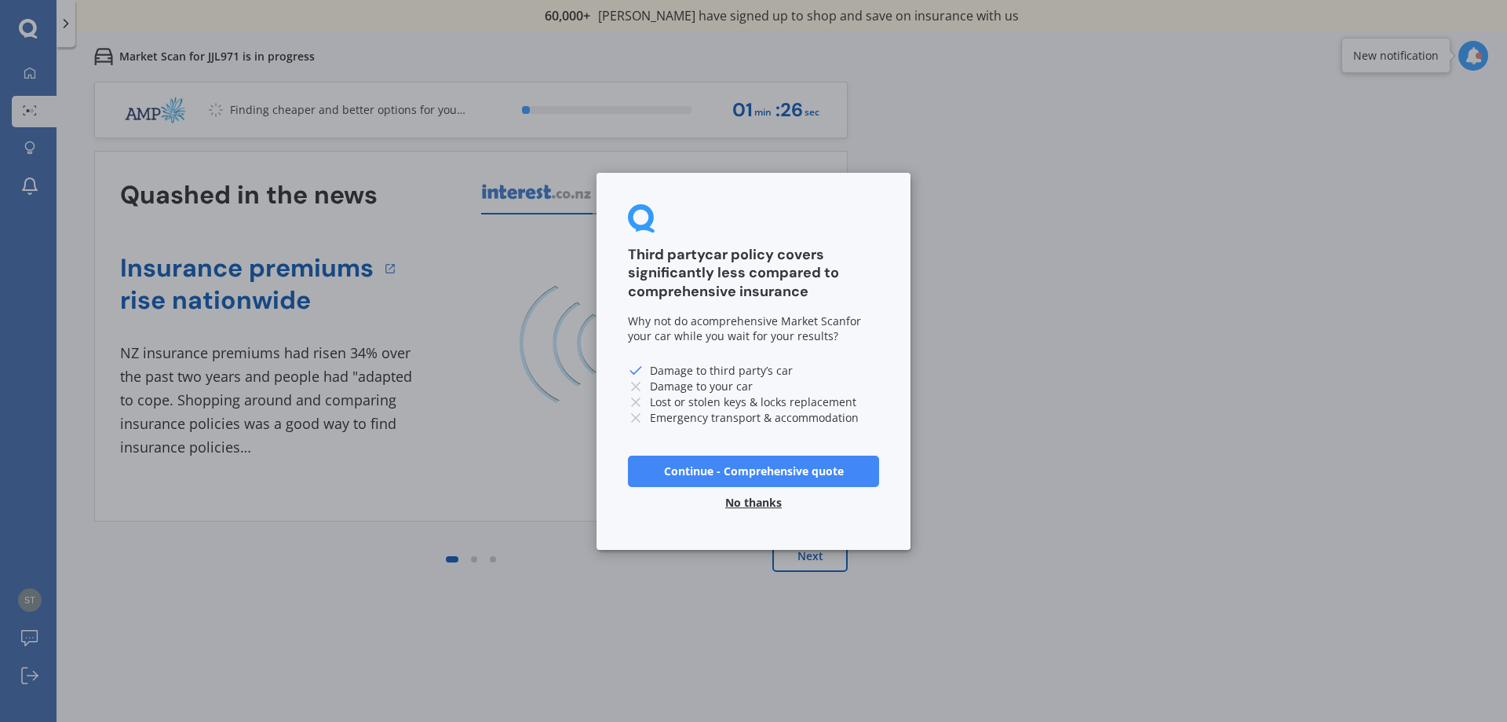
click at [733, 472] on button "Continue - Comprehensive quote" at bounding box center [753, 470] width 251 height 31
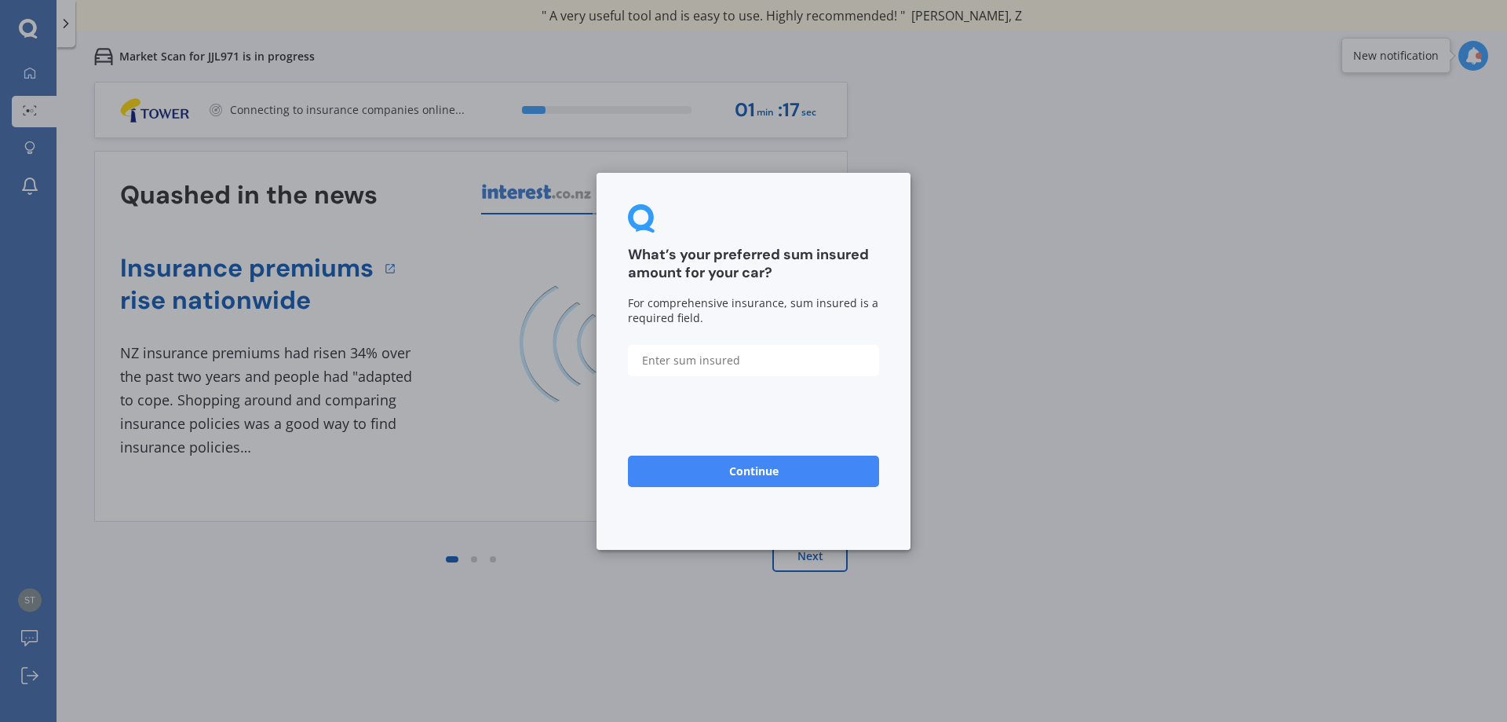
click at [734, 467] on button "Continue" at bounding box center [753, 470] width 251 height 31
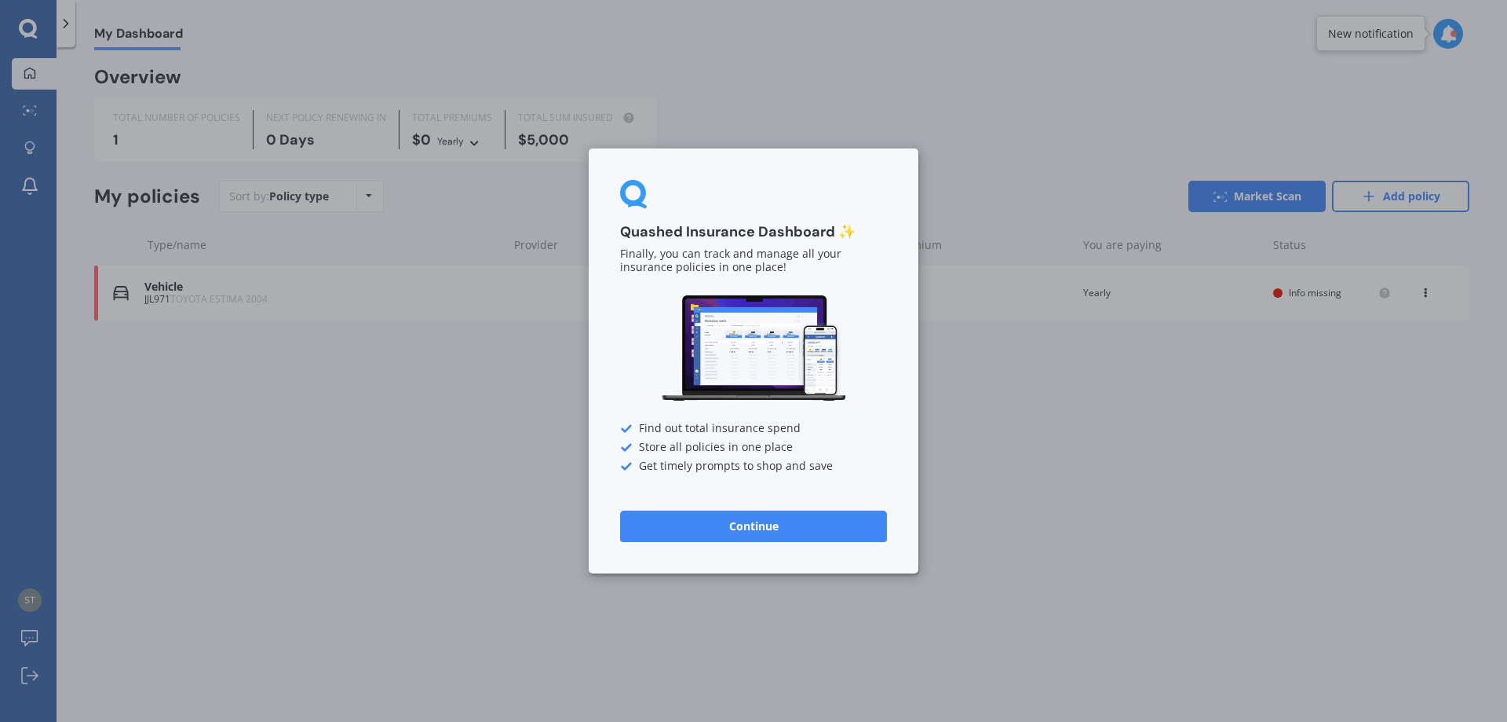
click at [673, 522] on button "Continue" at bounding box center [753, 525] width 267 height 31
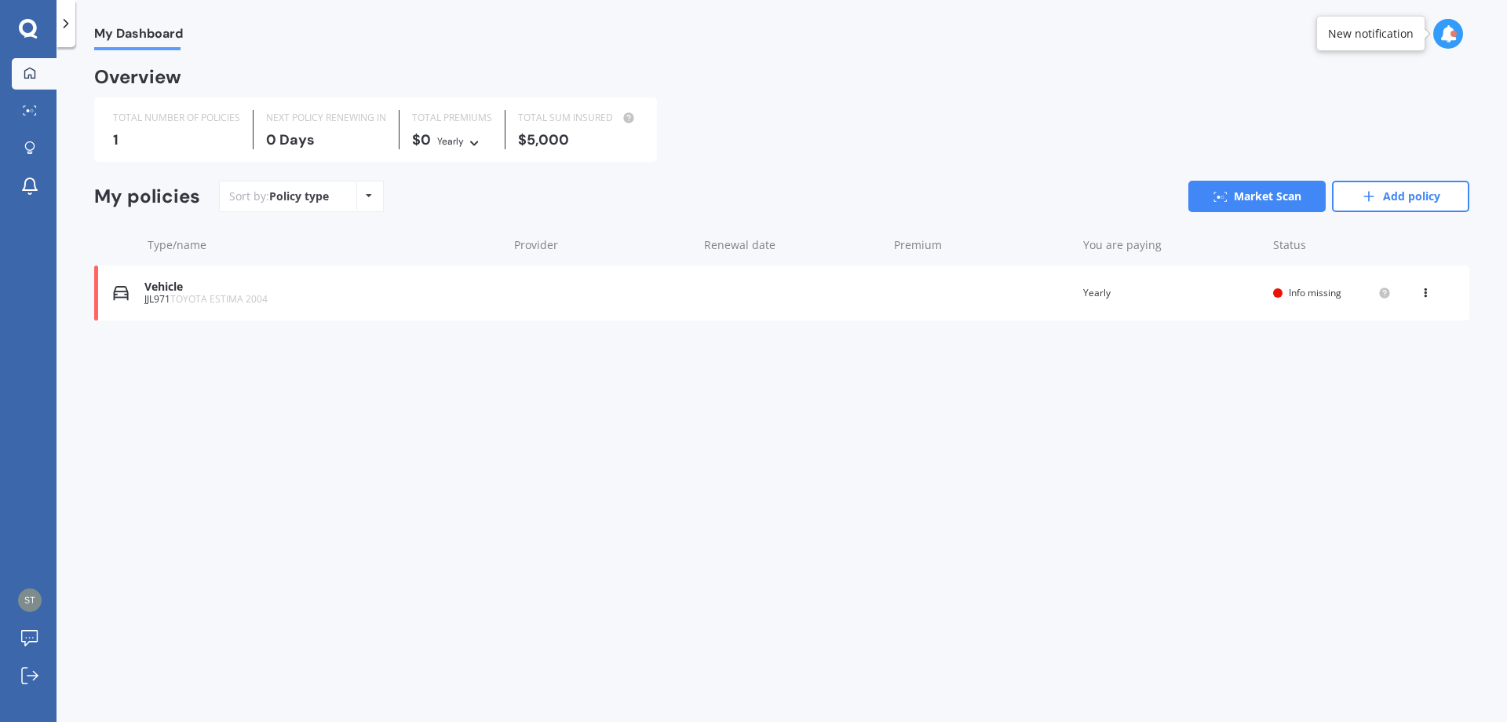
click at [926, 291] on div "Vehicle JJL971 TOYOTA ESTIMA 2004 Renewal date Premium You are paying Yearly St…" at bounding box center [782, 292] width 1376 height 55
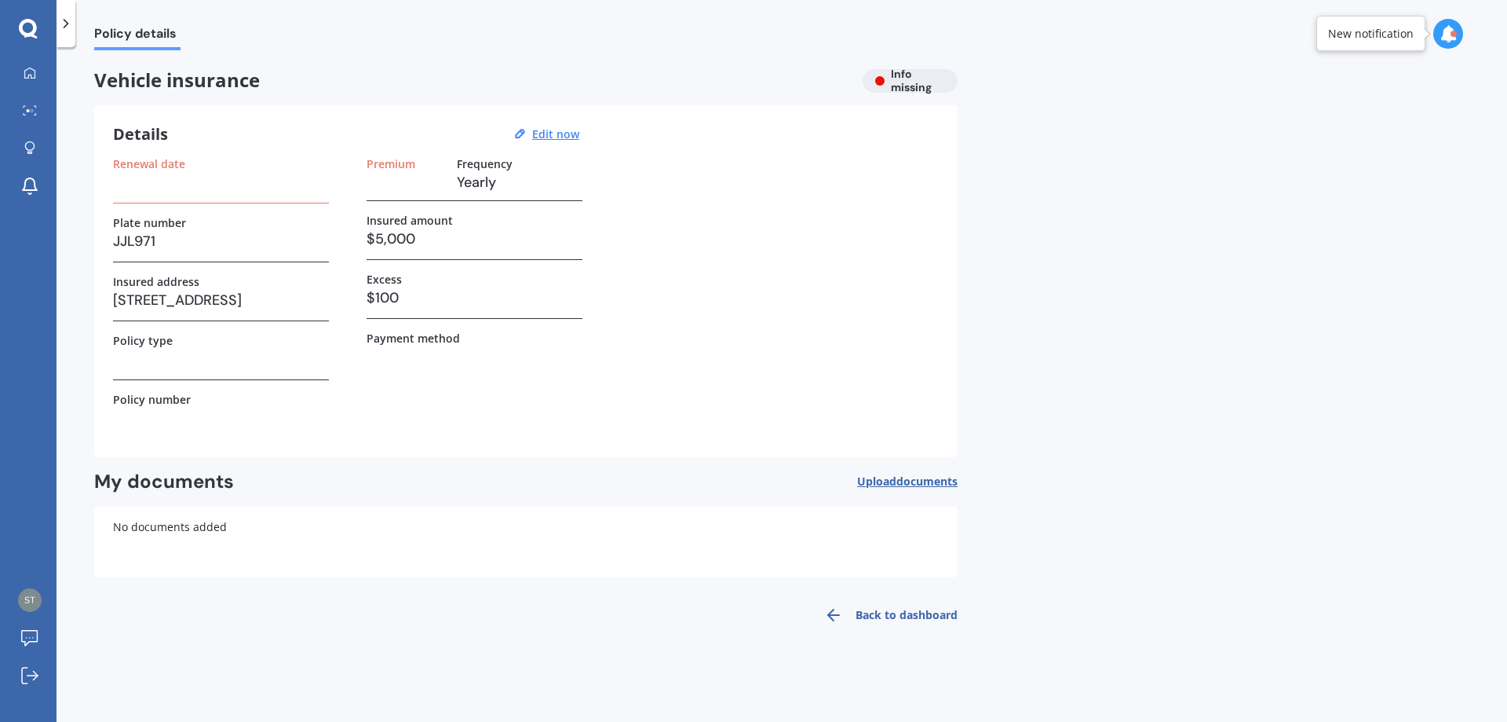
click at [883, 75] on div "Vehicle insurance Info missing" at bounding box center [526, 81] width 864 height 24
click at [1382, 41] on div "New notification" at bounding box center [1371, 34] width 86 height 16
click at [1453, 31] on div at bounding box center [1454, 34] width 6 height 6
click at [1290, 104] on b "Market Scan" at bounding box center [1292, 101] width 64 height 11
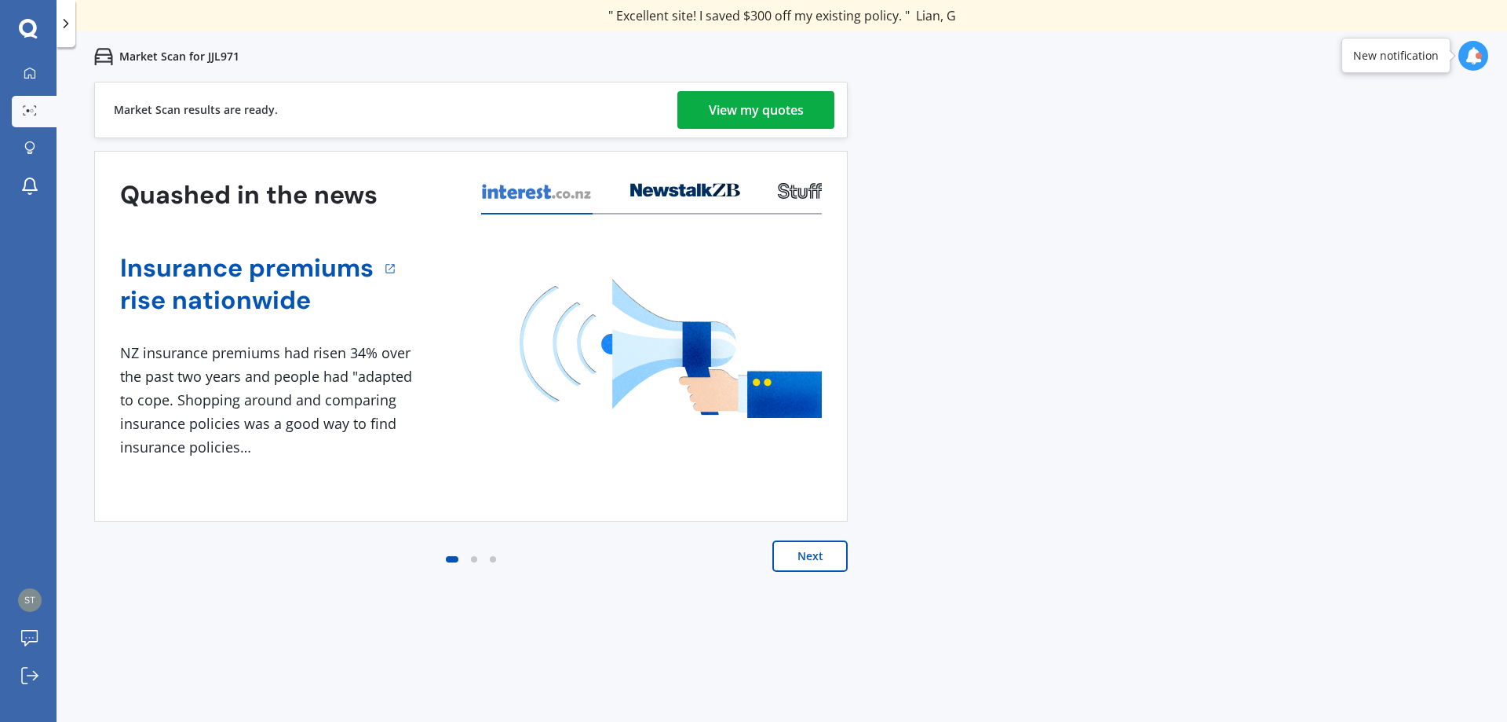
click at [793, 111] on div "View my quotes" at bounding box center [756, 110] width 95 height 38
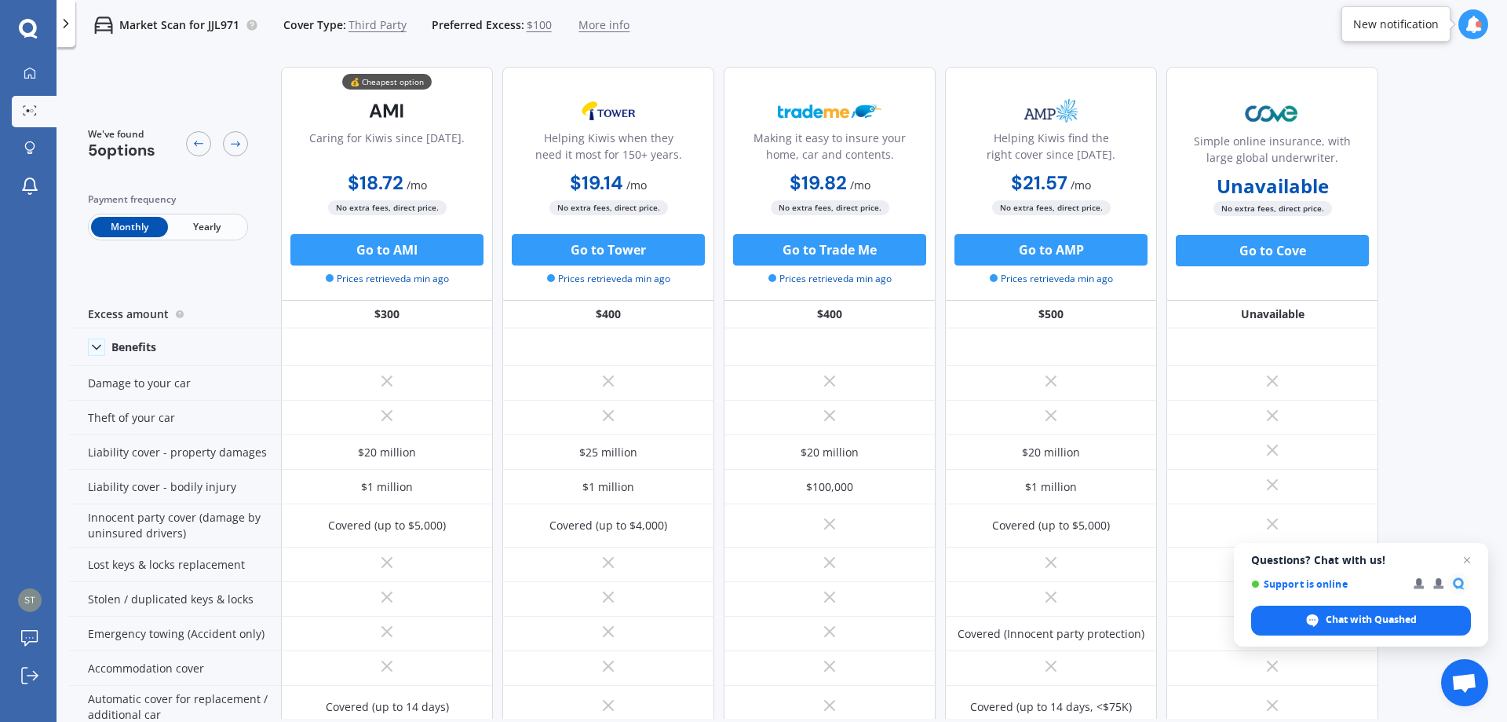
click at [594, 25] on span "More info" at bounding box center [604, 25] width 51 height 16
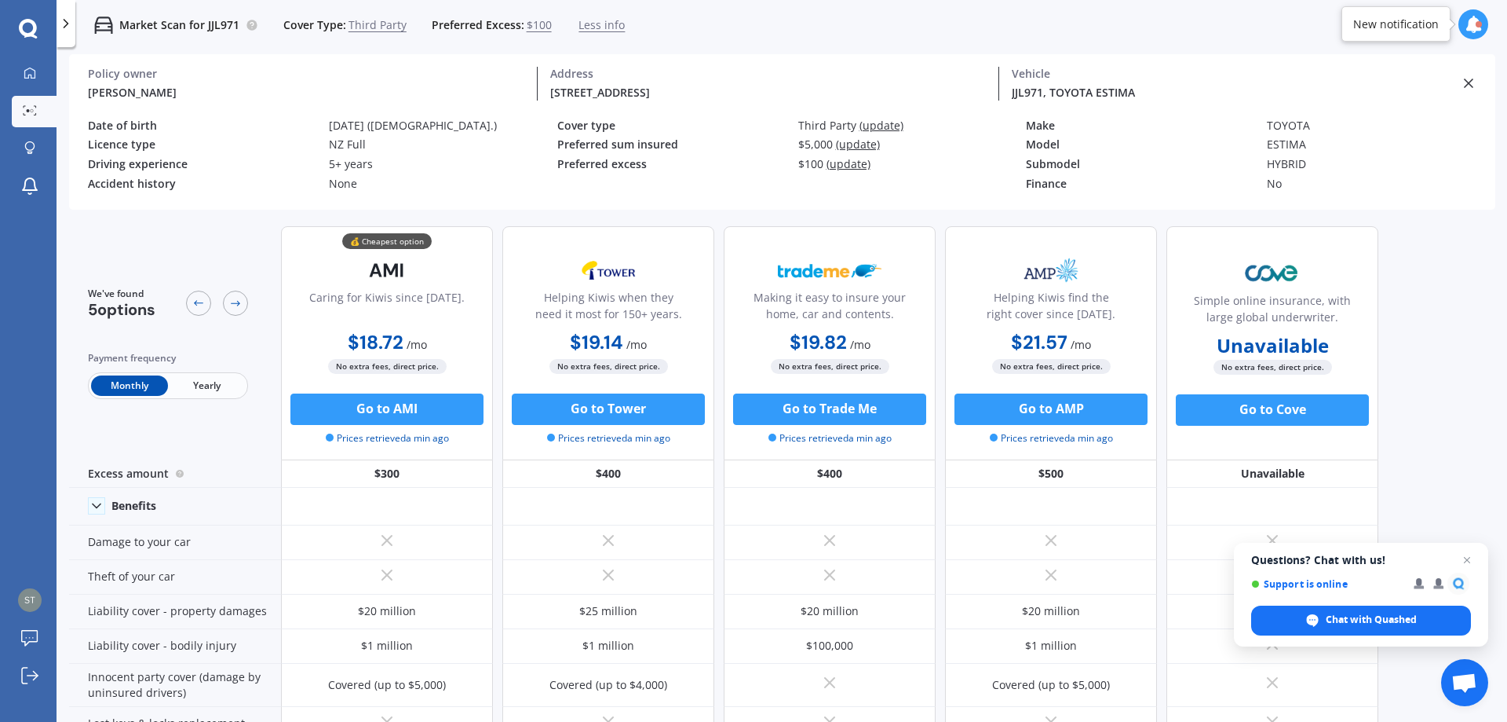
click at [888, 126] on span "(update)" at bounding box center [882, 125] width 44 height 15
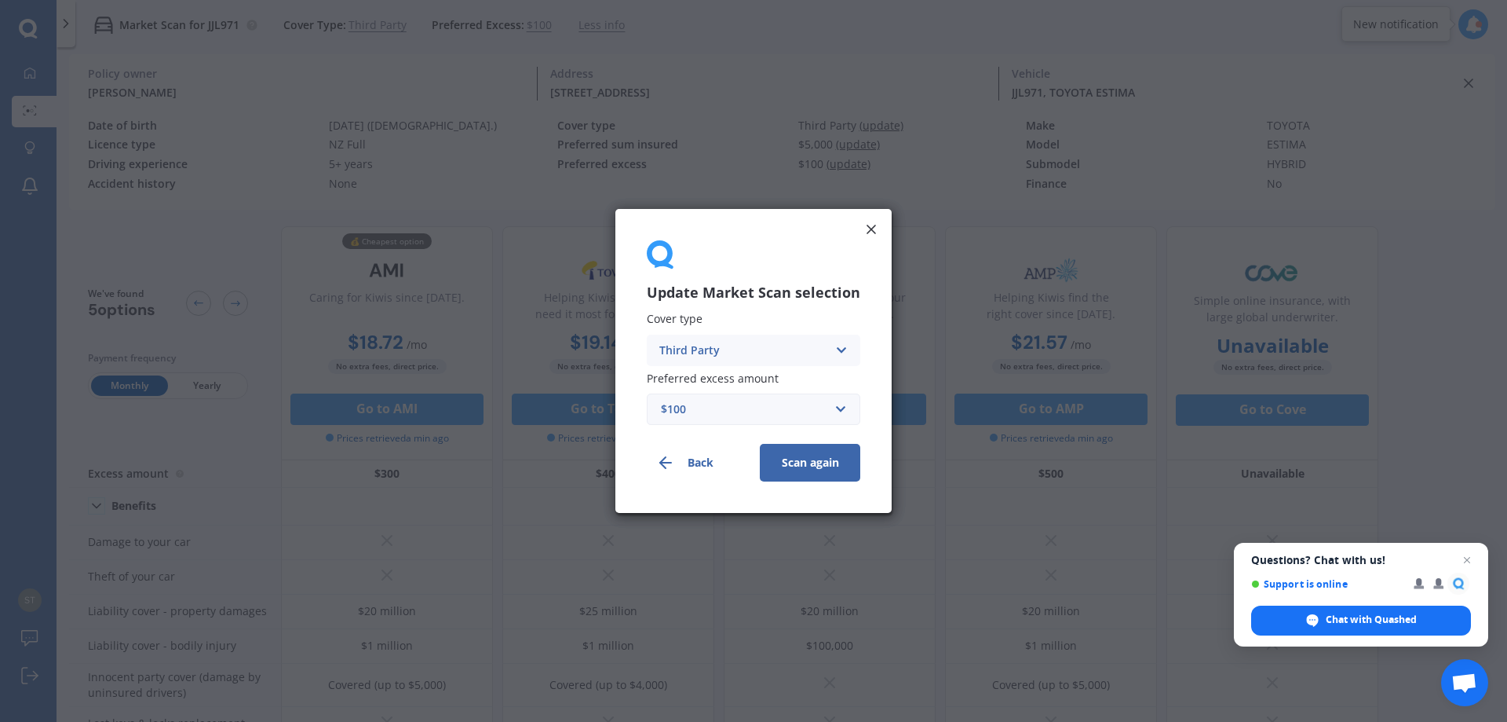
click at [768, 342] on div "Third Party" at bounding box center [744, 350] width 168 height 17
click at [767, 380] on div "Comprehensive" at bounding box center [754, 381] width 212 height 28
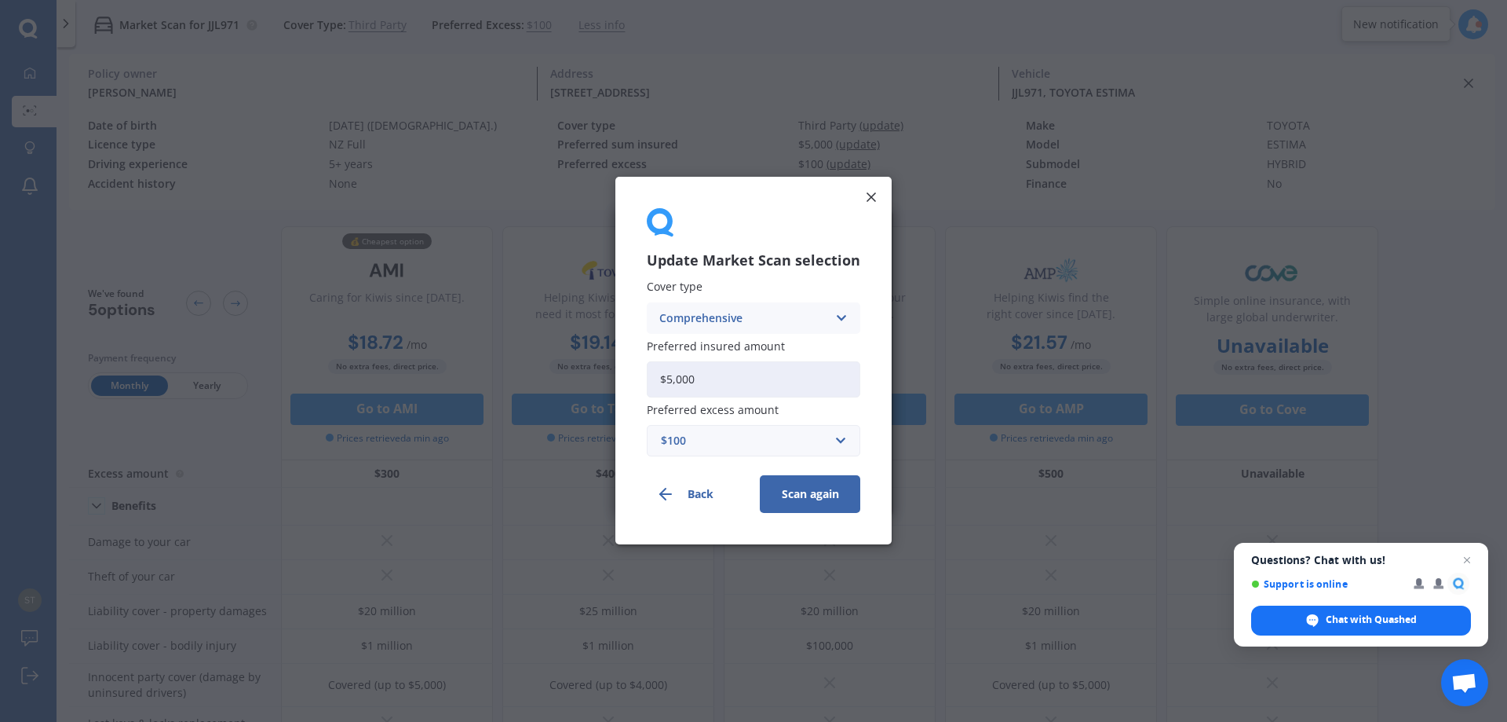
click at [809, 500] on button "Scan again" at bounding box center [810, 495] width 100 height 38
